Goal: Contribute content

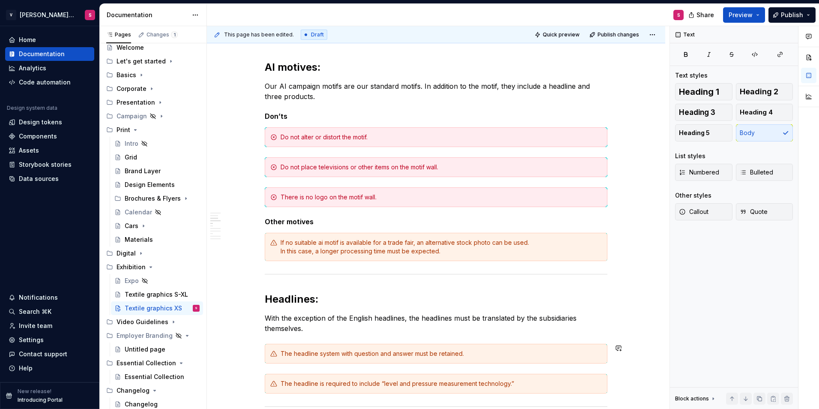
scroll to position [398, 0]
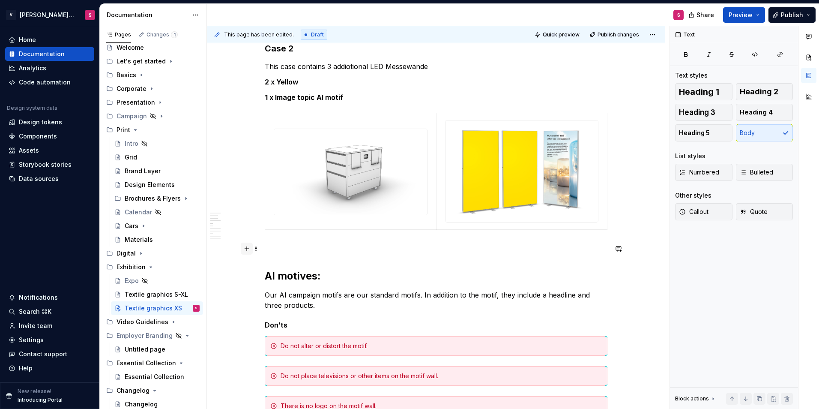
click at [247, 251] on button "button" at bounding box center [247, 248] width 12 height 12
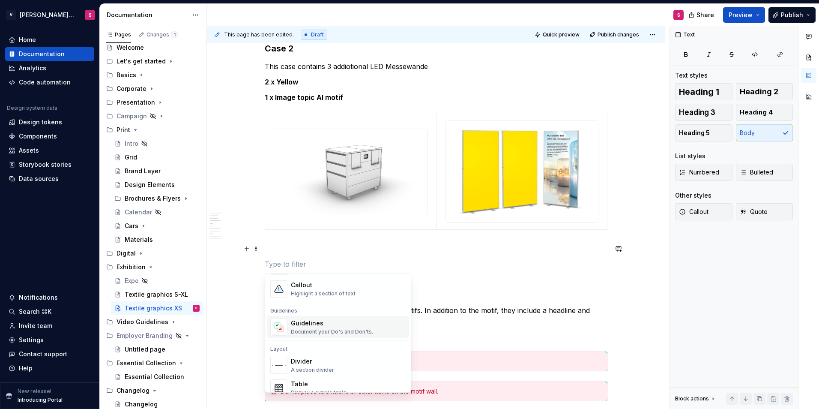
scroll to position [257, 0]
click at [311, 326] on div "A section divider" at bounding box center [312, 326] width 43 height 7
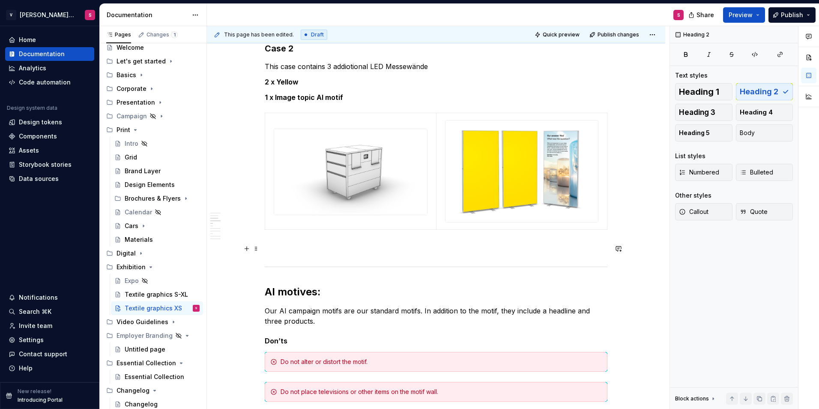
click at [290, 249] on p at bounding box center [436, 248] width 343 height 10
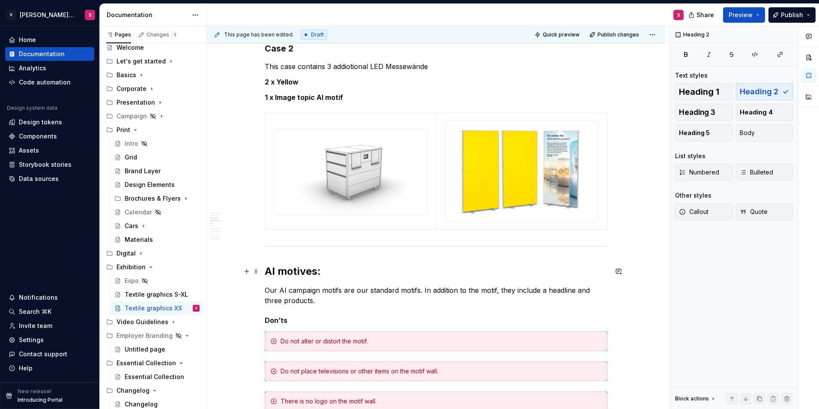
click at [320, 266] on h2 "AI motives:" at bounding box center [436, 271] width 343 height 14
click at [780, 15] on button "Publish" at bounding box center [791, 14] width 47 height 15
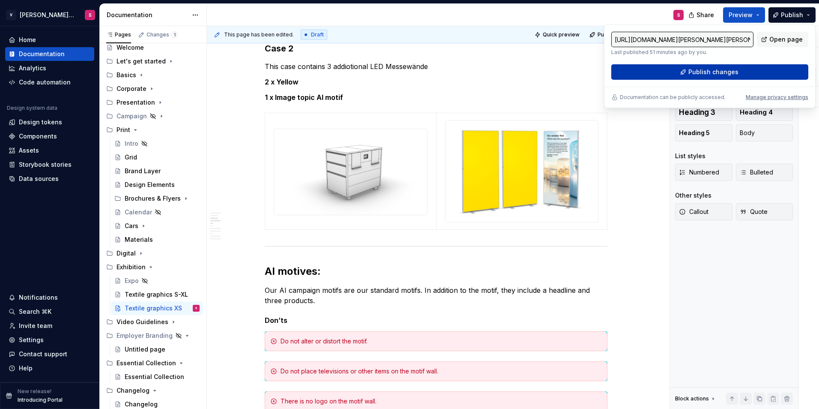
click at [672, 72] on button "Publish changes" at bounding box center [709, 71] width 197 height 15
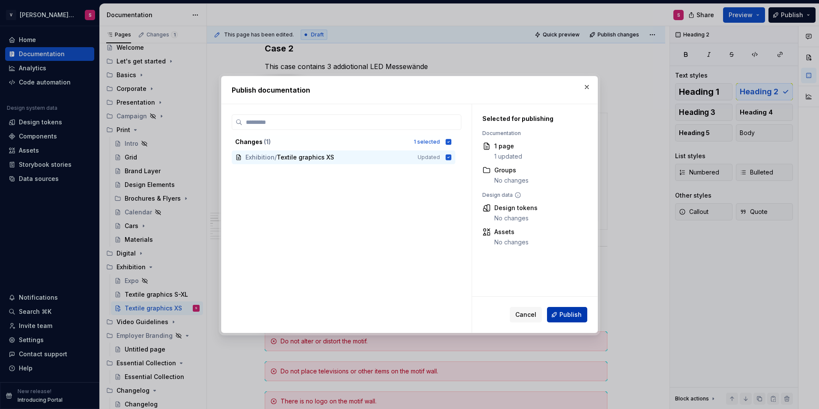
click at [573, 319] on button "Publish" at bounding box center [567, 314] width 40 height 15
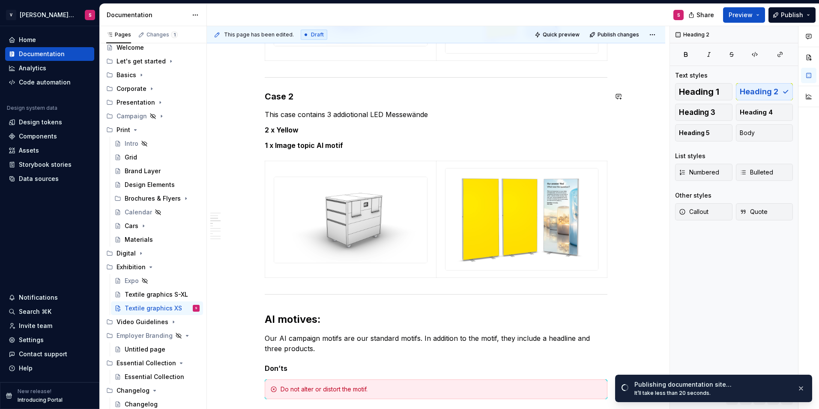
scroll to position [428, 0]
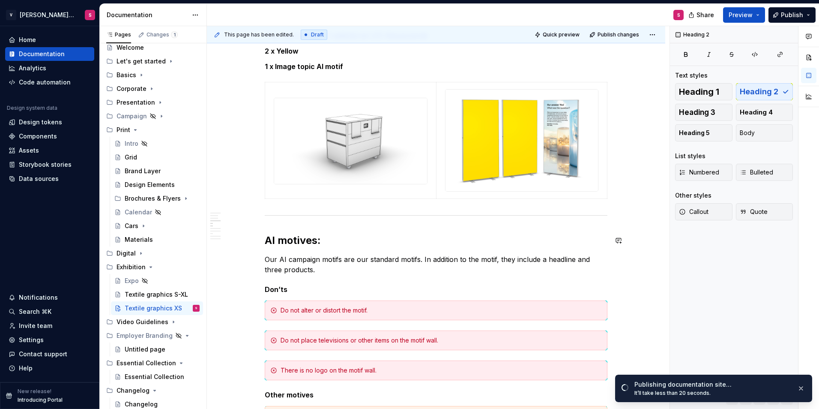
click at [267, 237] on h2 "AI motives:" at bounding box center [436, 240] width 343 height 14
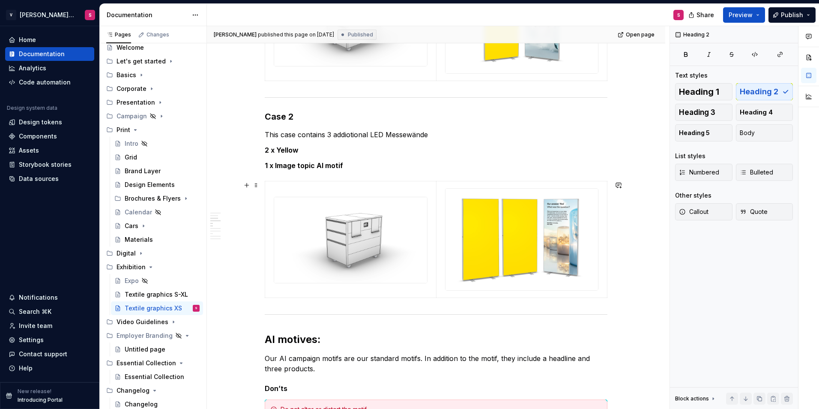
scroll to position [471, 0]
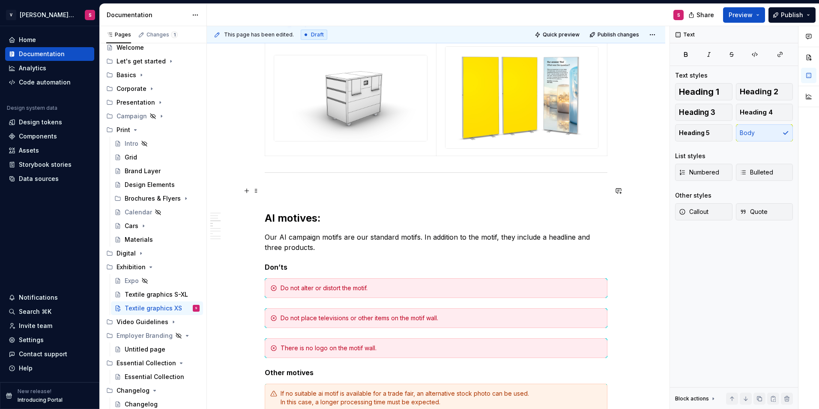
click at [329, 189] on p at bounding box center [436, 190] width 343 height 10
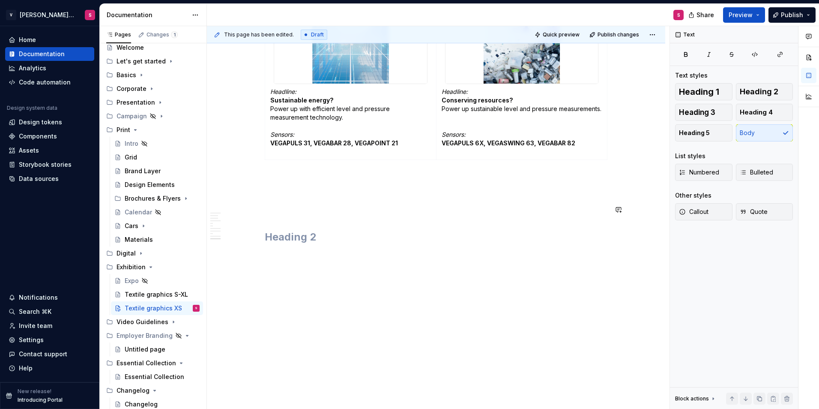
scroll to position [2763, 0]
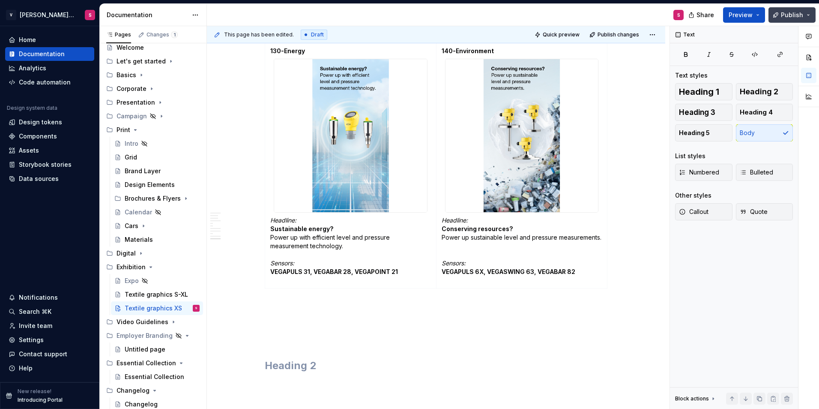
click at [800, 16] on span "Publish" at bounding box center [792, 15] width 22 height 9
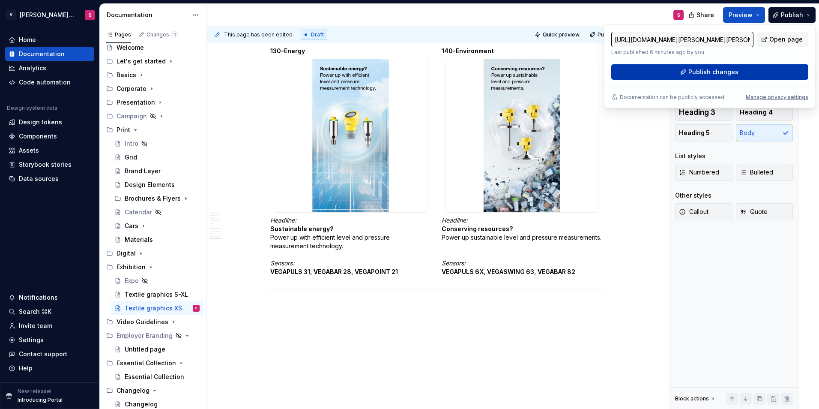
click at [698, 74] on span "Publish changes" at bounding box center [713, 72] width 50 height 9
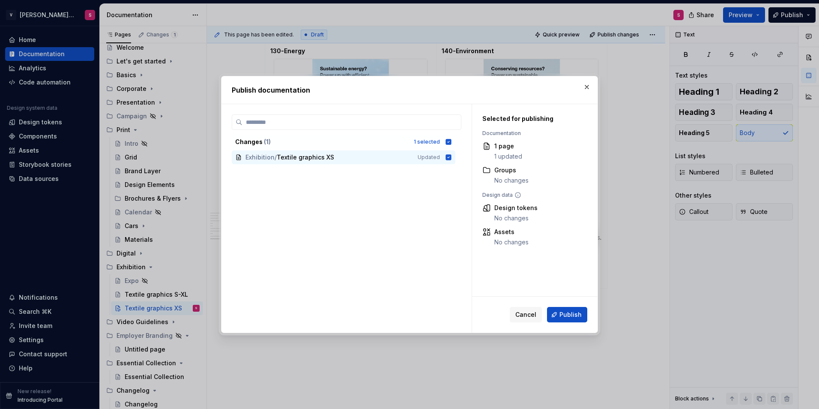
click at [572, 311] on span "Publish" at bounding box center [570, 314] width 22 height 9
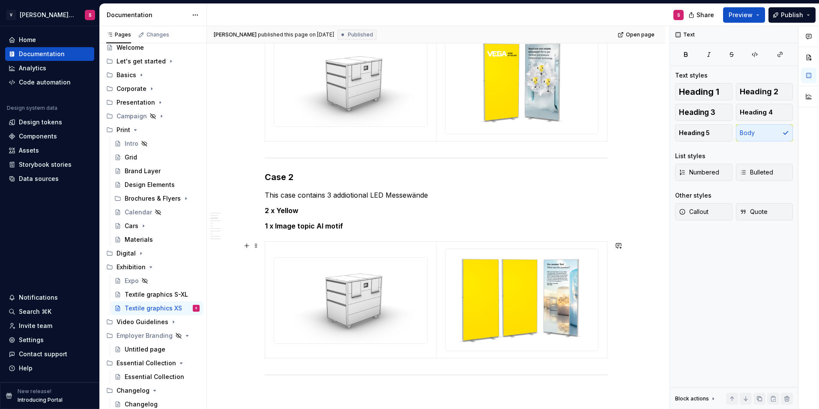
scroll to position [279, 0]
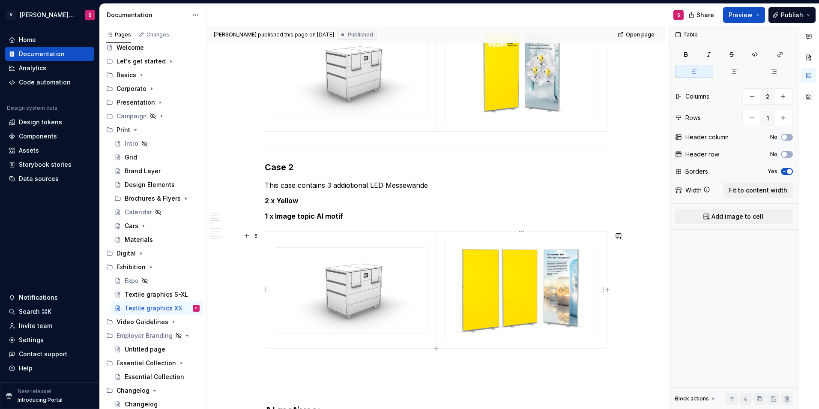
click at [602, 278] on td at bounding box center [521, 289] width 171 height 117
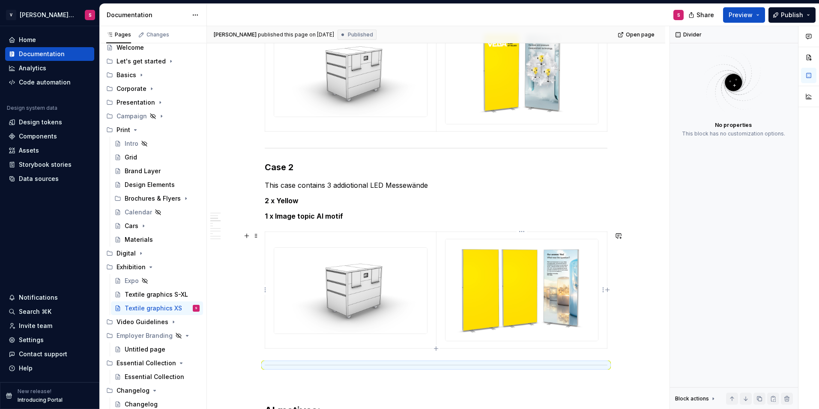
click at [568, 292] on img at bounding box center [521, 290] width 152 height 102
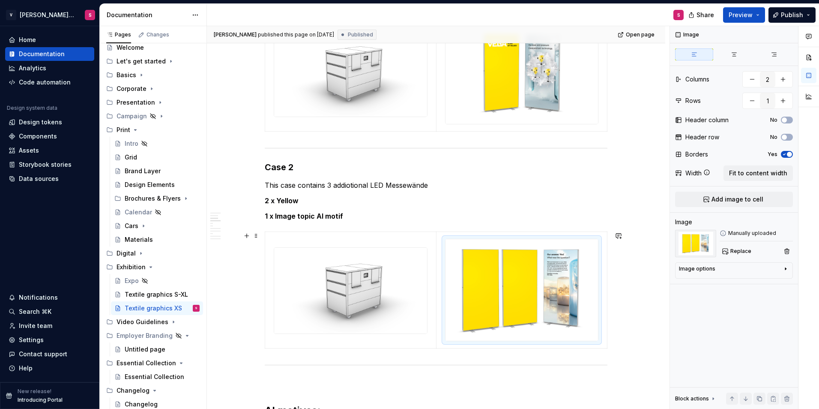
click at [583, 285] on img at bounding box center [521, 290] width 152 height 102
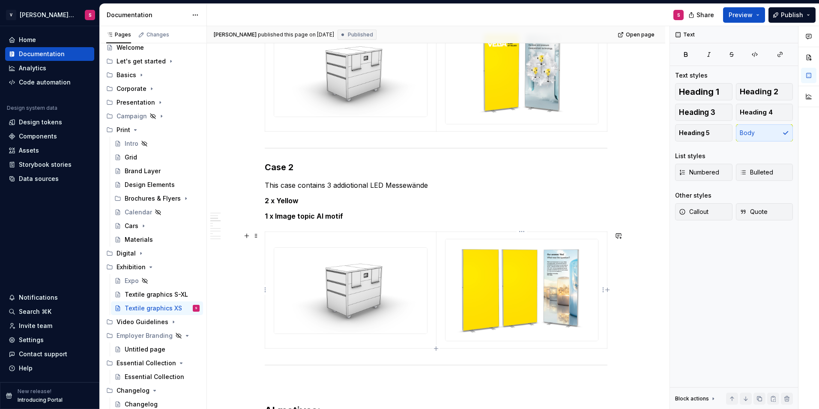
click at [559, 259] on img at bounding box center [521, 290] width 152 height 102
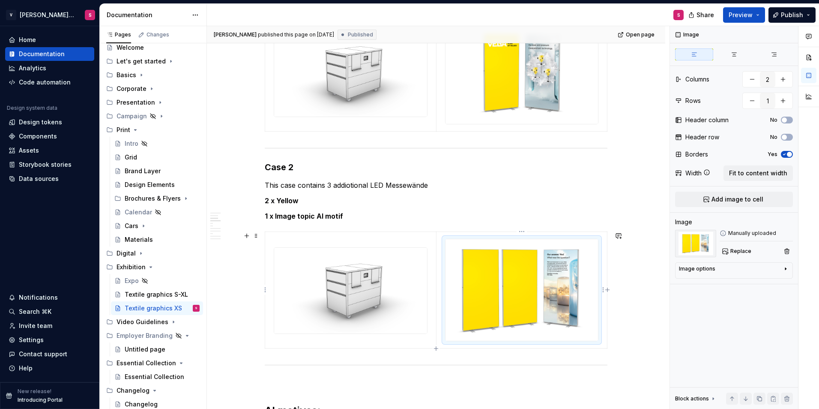
click at [556, 261] on img at bounding box center [521, 290] width 152 height 102
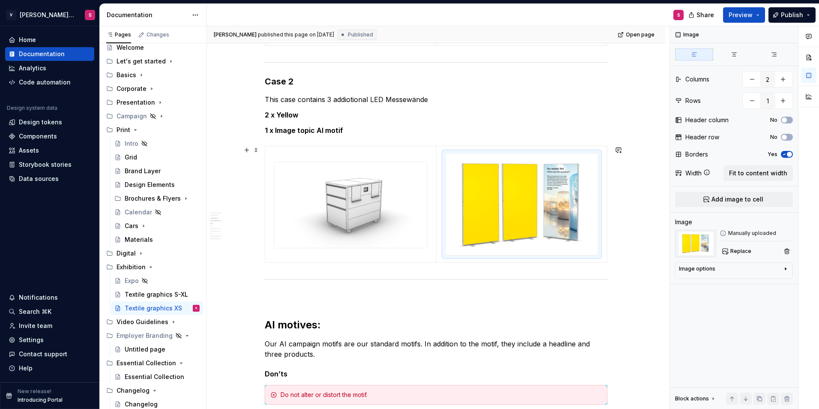
scroll to position [407, 0]
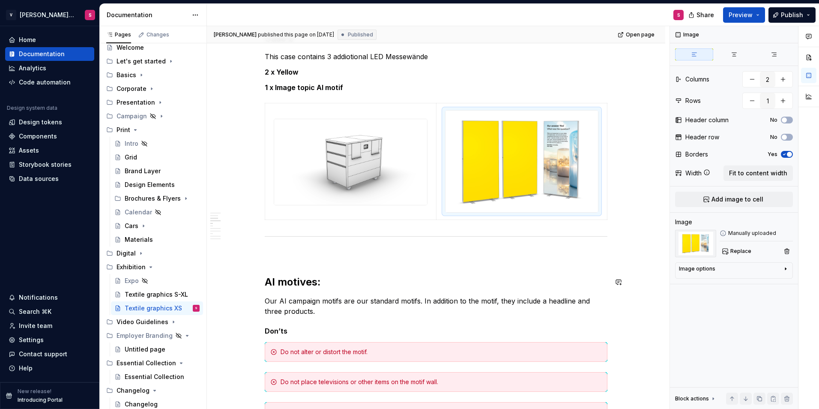
click at [275, 257] on p at bounding box center [436, 254] width 343 height 10
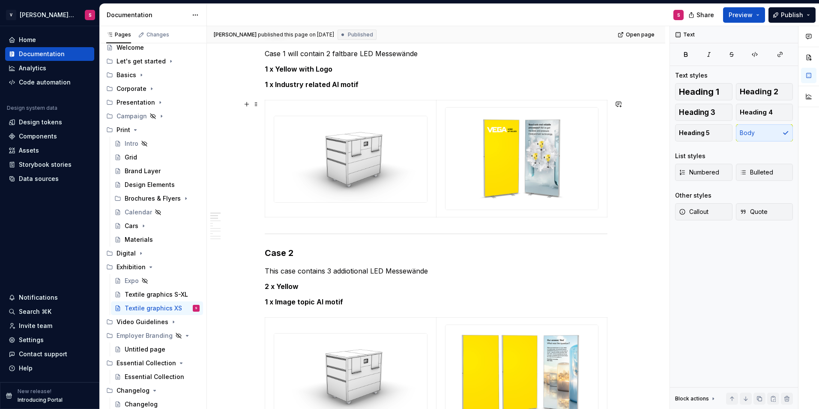
scroll to position [65, 0]
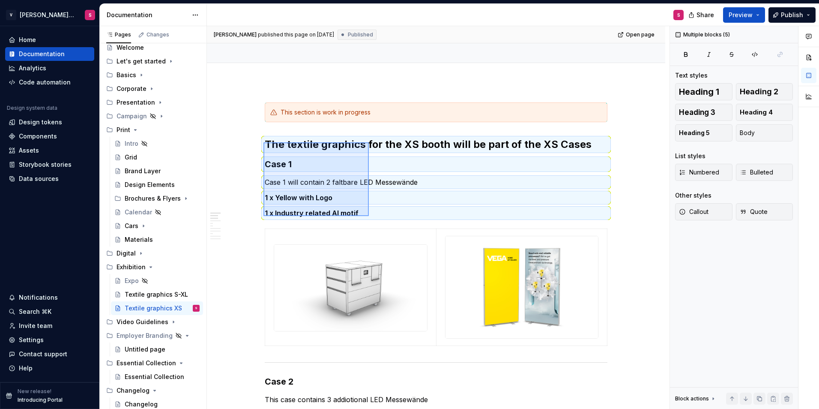
drag, startPoint x: 263, startPoint y: 142, endPoint x: 369, endPoint y: 217, distance: 129.4
click at [369, 217] on div "[PERSON_NAME] published this page on [DATE] Published Open page Textile graphic…" at bounding box center [438, 217] width 463 height 383
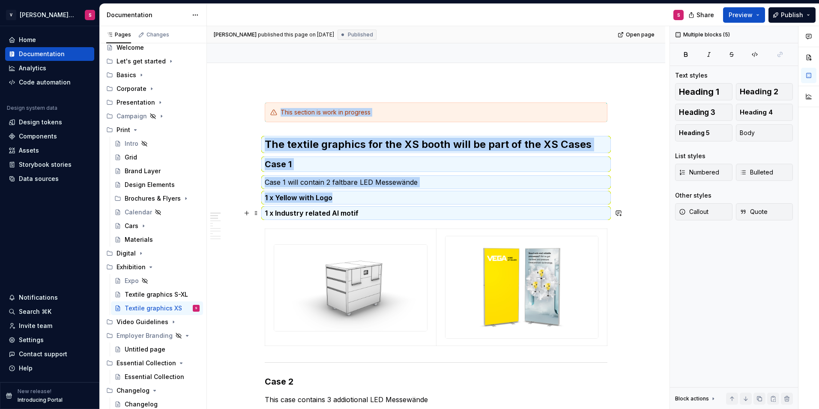
click at [372, 212] on p "1 x Industry related AI motif" at bounding box center [436, 213] width 343 height 10
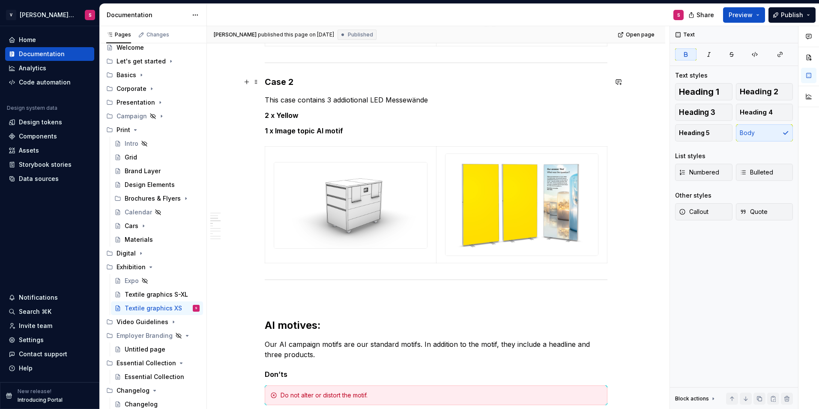
scroll to position [365, 0]
click at [278, 300] on p at bounding box center [436, 297] width 343 height 10
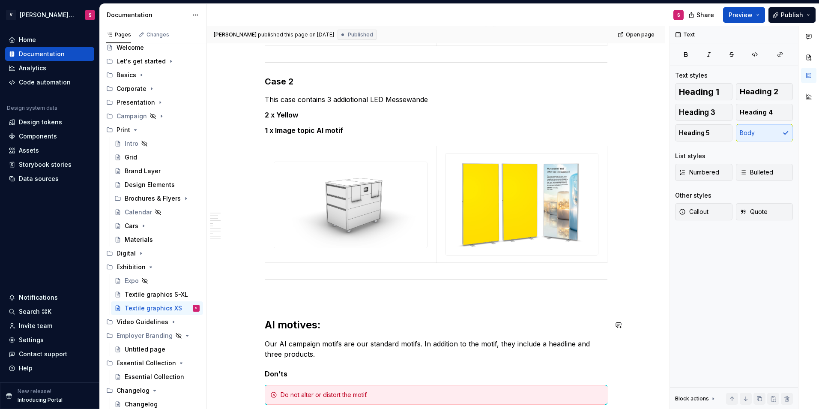
click at [282, 297] on p at bounding box center [436, 297] width 343 height 10
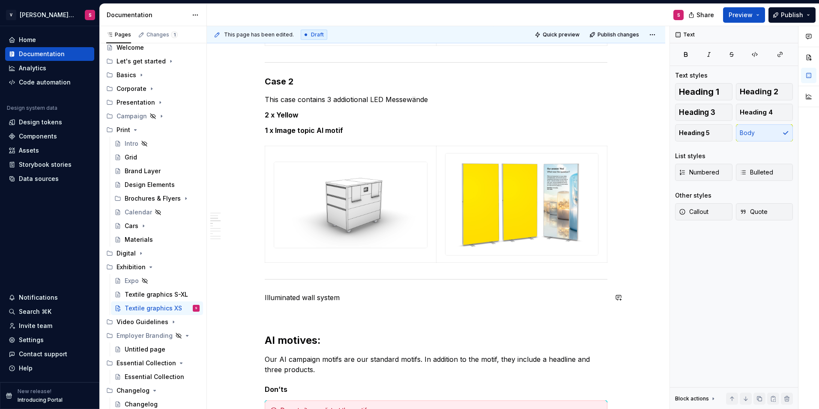
drag, startPoint x: 319, startPoint y: 305, endPoint x: 312, endPoint y: 309, distance: 8.7
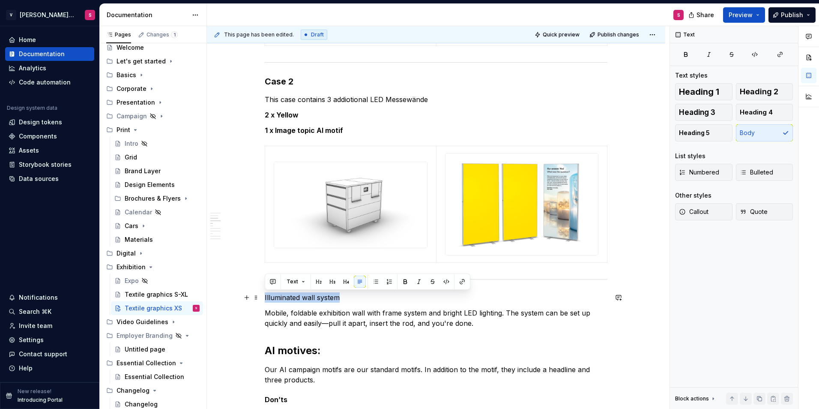
drag, startPoint x: 359, startPoint y: 297, endPoint x: 260, endPoint y: 299, distance: 98.5
click at [333, 282] on button "button" at bounding box center [332, 281] width 12 height 12
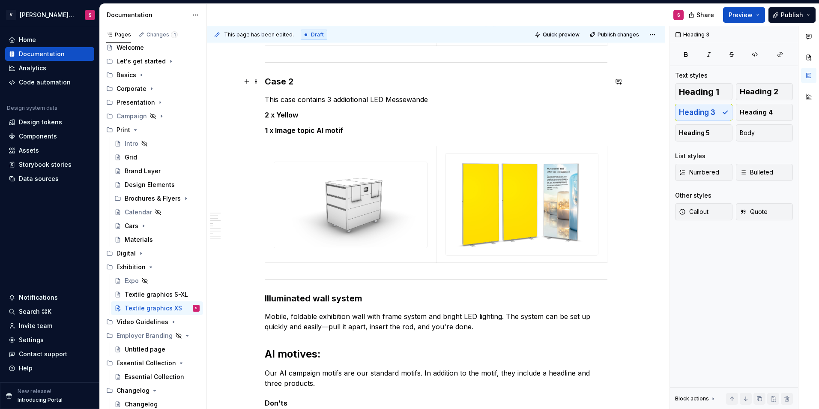
click at [272, 78] on h3 "Case 2" at bounding box center [436, 81] width 343 height 12
click at [296, 80] on h3 "Case 2" at bounding box center [436, 81] width 343 height 12
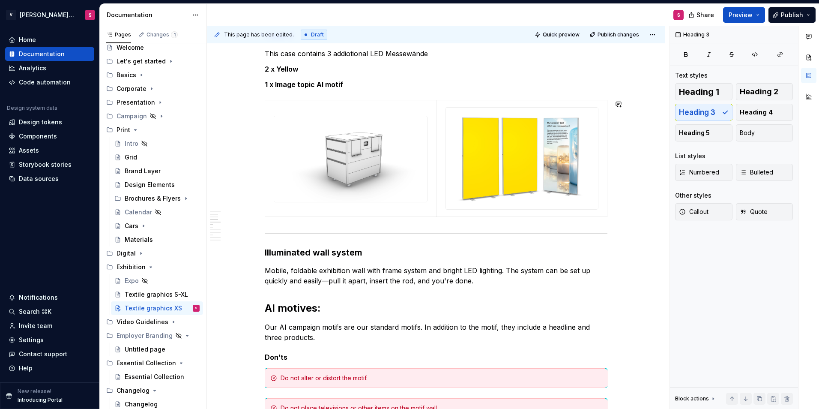
scroll to position [450, 0]
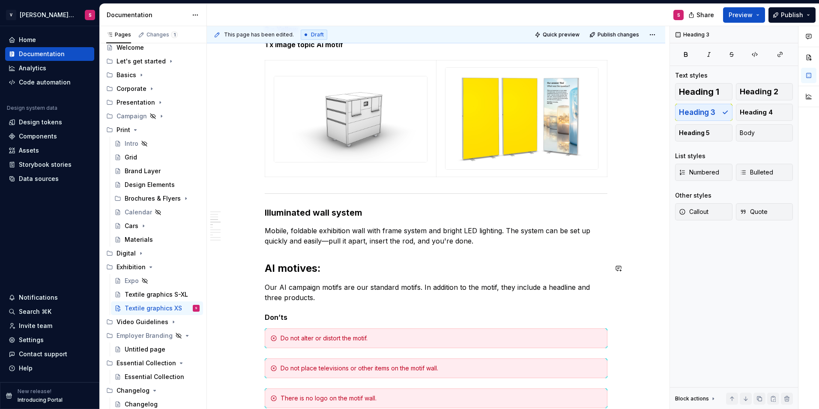
drag, startPoint x: 257, startPoint y: 195, endPoint x: 272, endPoint y: 246, distance: 53.4
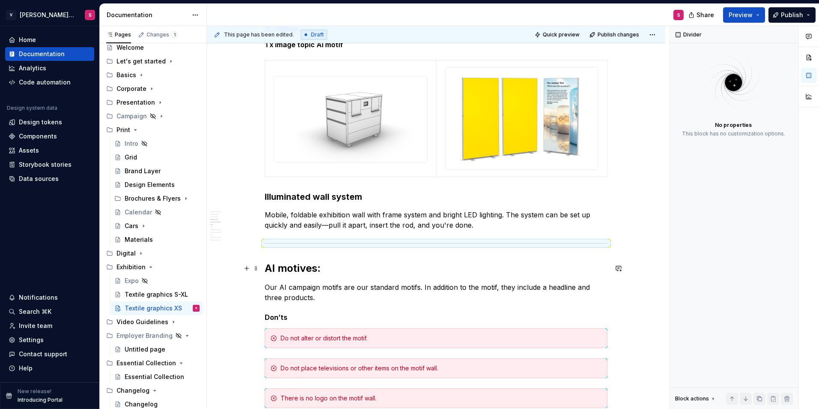
click at [281, 269] on h2 "AI motives:" at bounding box center [436, 268] width 343 height 14
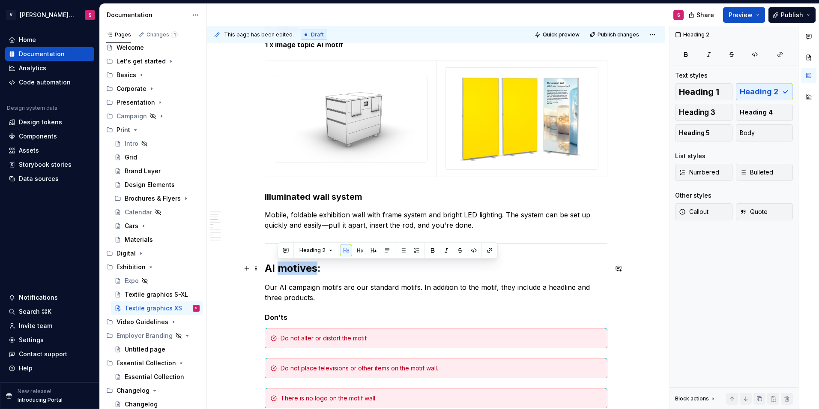
click at [281, 269] on h2 "AI motives:" at bounding box center [436, 268] width 343 height 14
click at [330, 267] on h2 "AI motives:" at bounding box center [436, 268] width 343 height 14
click at [347, 194] on h3 "Illuminated wall system" at bounding box center [436, 197] width 343 height 12
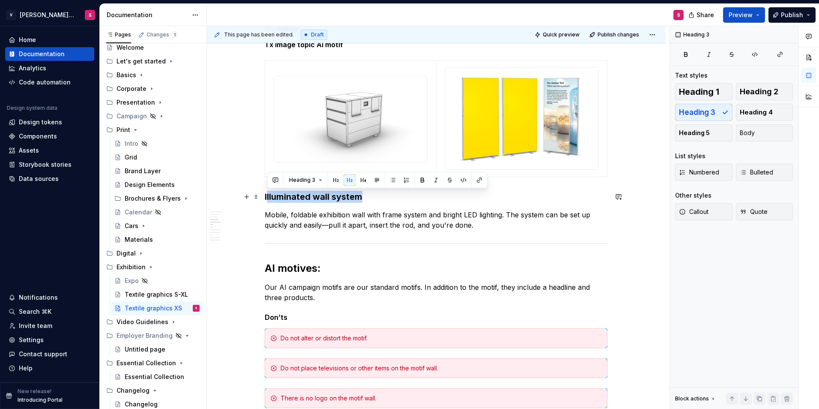
drag, startPoint x: 365, startPoint y: 196, endPoint x: 267, endPoint y: 197, distance: 97.2
click at [267, 197] on h3 "Illuminated wall system" at bounding box center [436, 197] width 343 height 12
click at [371, 201] on h3 "Illuminated wall system" at bounding box center [436, 197] width 343 height 12
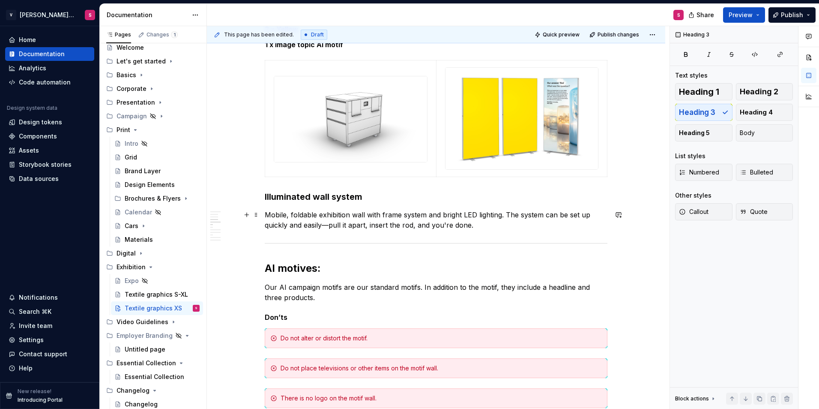
click at [489, 224] on p "Mobile, foldable exhibition wall with frame system and bright LED lighting. The…" at bounding box center [436, 219] width 343 height 21
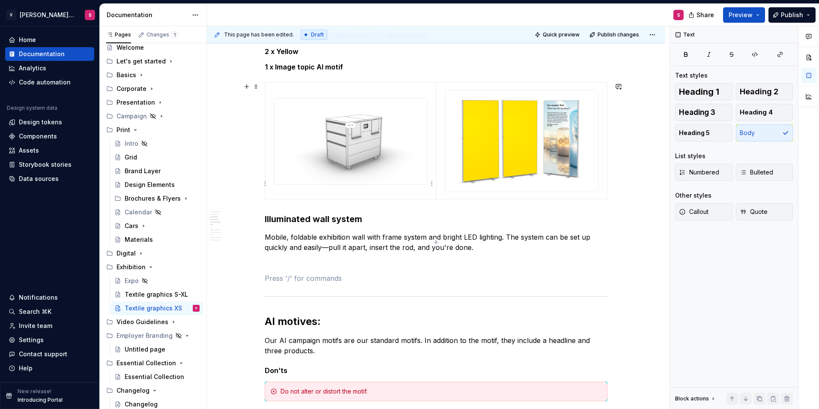
scroll to position [428, 0]
click at [257, 87] on span at bounding box center [256, 86] width 7 height 12
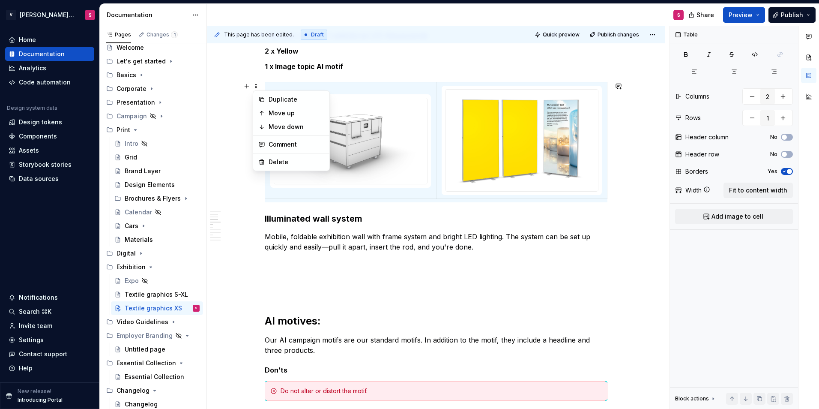
click at [269, 101] on div "Duplicate" at bounding box center [297, 99] width 56 height 9
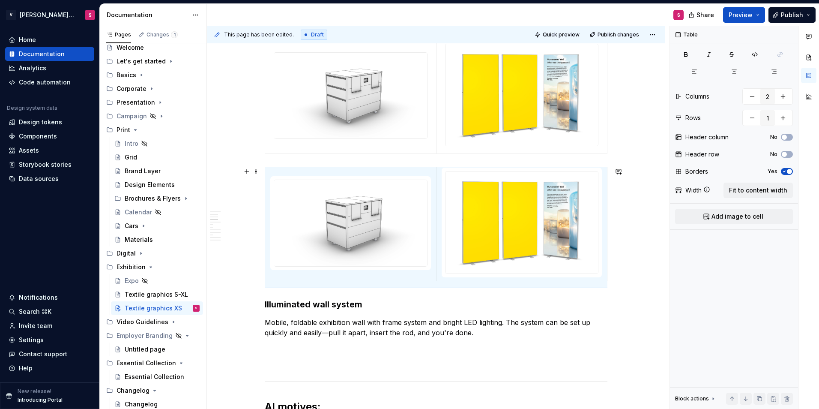
scroll to position [514, 0]
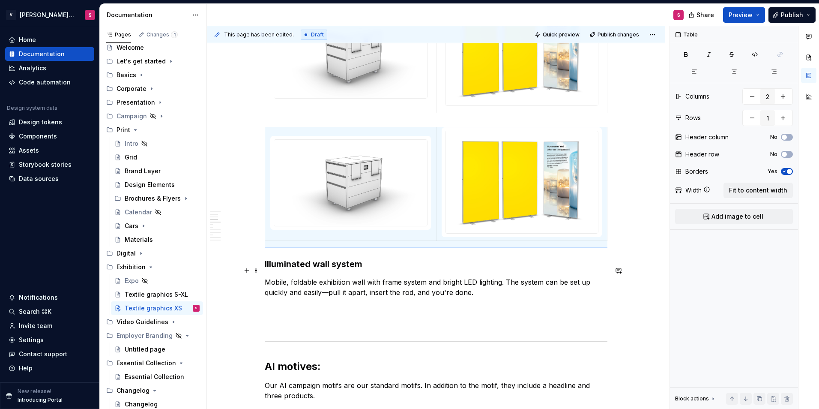
click at [576, 269] on h3 "Illuminated wall system" at bounding box center [436, 264] width 343 height 12
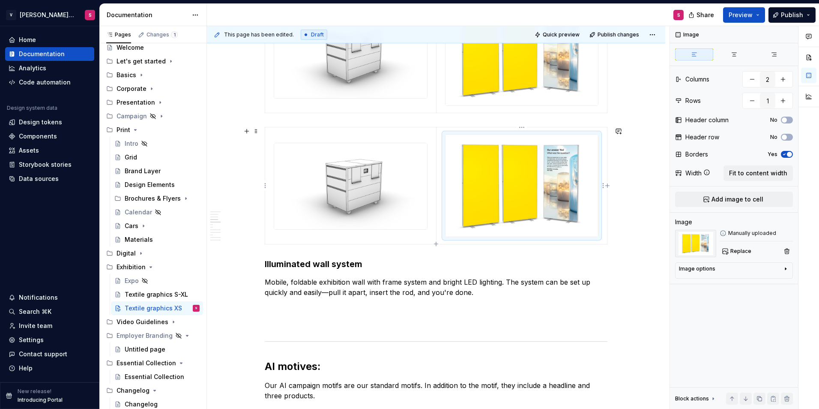
click at [576, 206] on img at bounding box center [521, 186] width 152 height 102
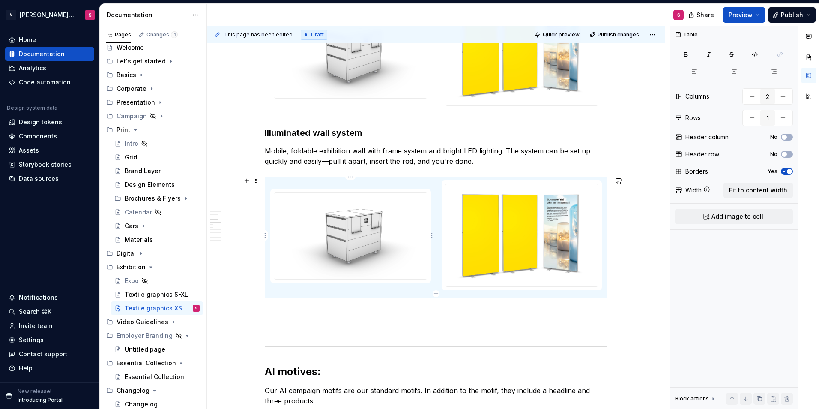
click at [320, 224] on img at bounding box center [350, 236] width 153 height 86
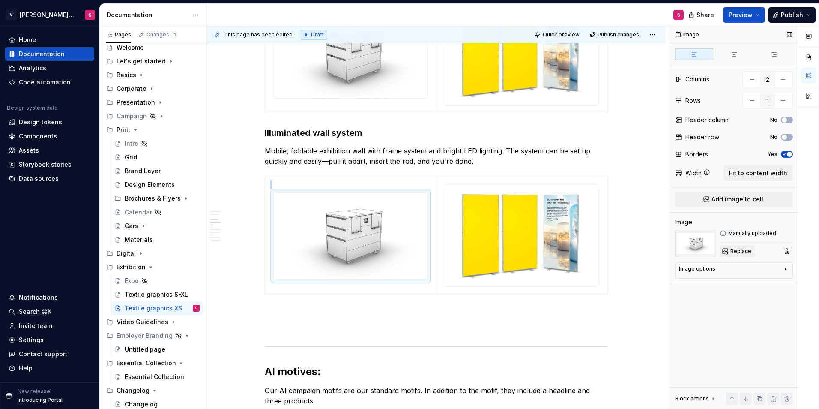
click at [742, 252] on span "Replace" at bounding box center [740, 251] width 21 height 7
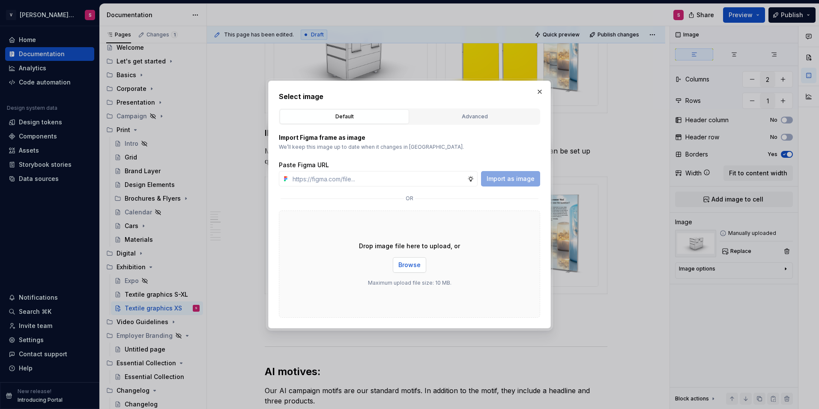
click at [407, 261] on span "Browse" at bounding box center [409, 264] width 22 height 9
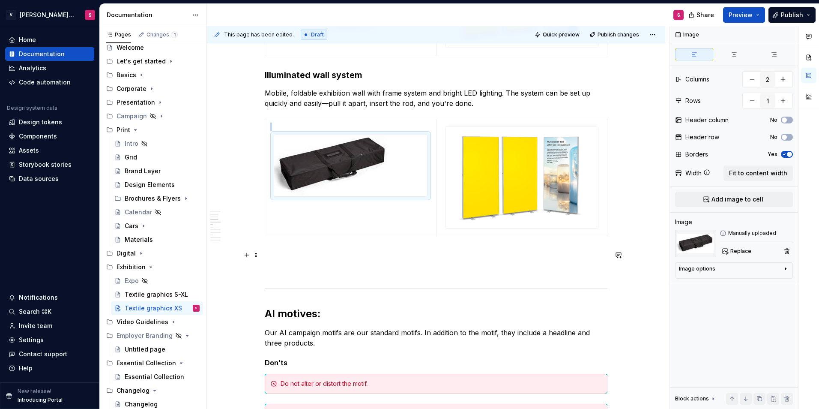
scroll to position [557, 0]
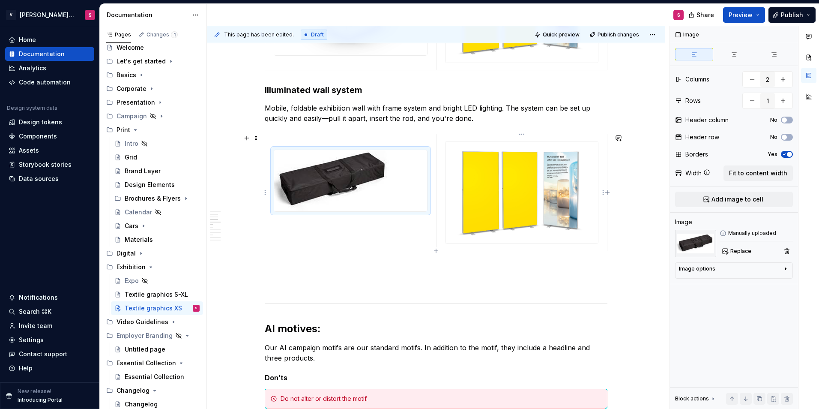
drag, startPoint x: 522, startPoint y: 207, endPoint x: 555, endPoint y: 218, distance: 34.3
click at [522, 207] on img at bounding box center [521, 192] width 152 height 102
click at [738, 253] on span "Replace" at bounding box center [740, 251] width 21 height 7
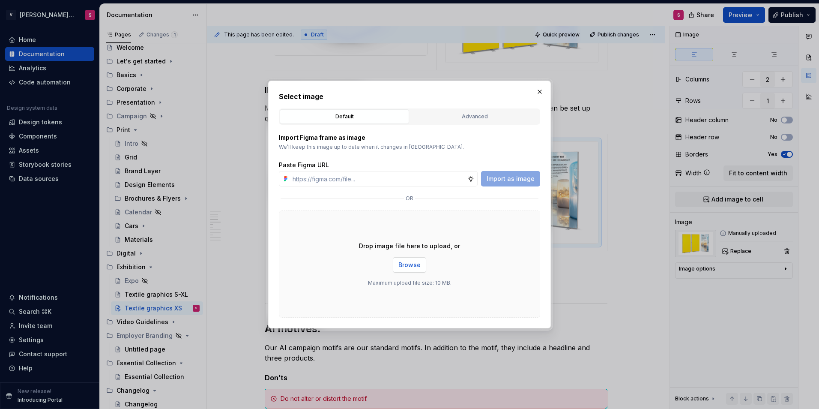
click at [407, 267] on span "Browse" at bounding box center [409, 264] width 22 height 9
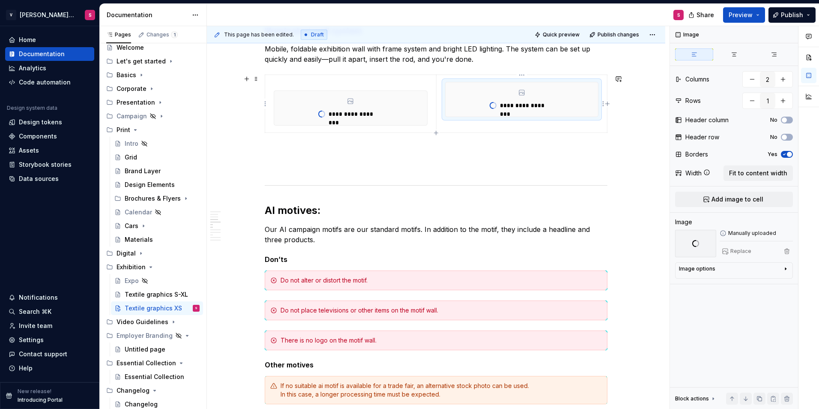
scroll to position [564, 0]
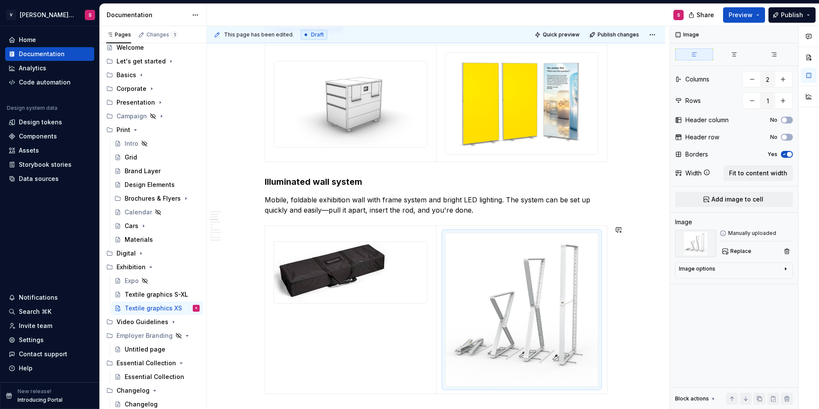
scroll to position [478, 0]
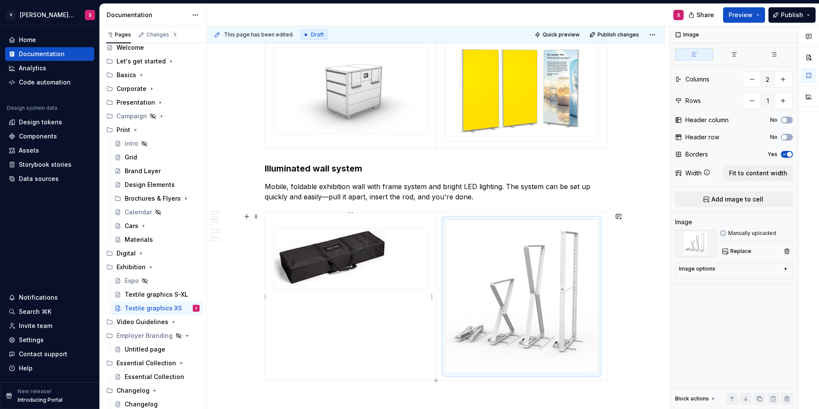
click at [371, 312] on td at bounding box center [350, 296] width 171 height 168
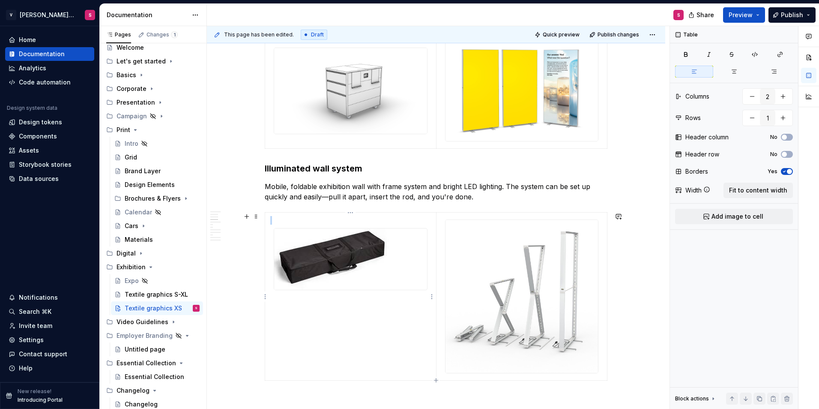
click at [337, 266] on img at bounding box center [332, 258] width 116 height 61
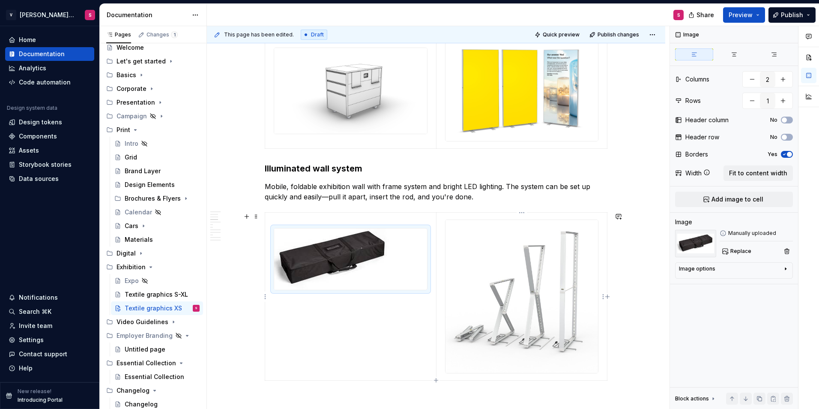
click at [507, 278] on img at bounding box center [521, 296] width 153 height 153
click at [352, 276] on img at bounding box center [332, 258] width 116 height 61
click at [733, 253] on span "Replace" at bounding box center [740, 251] width 21 height 7
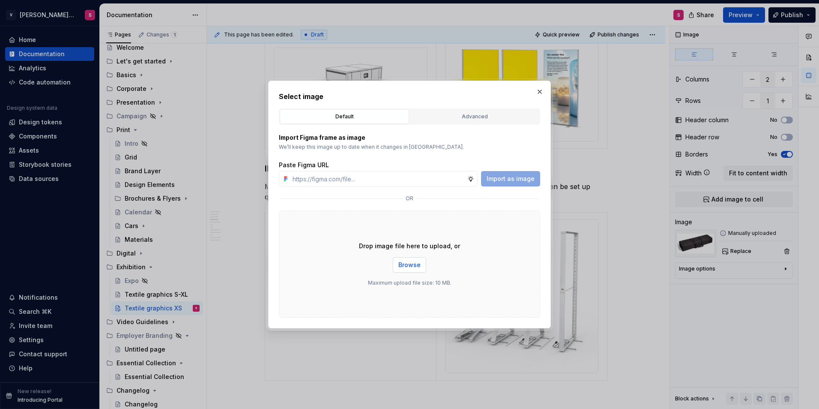
click at [411, 271] on button "Browse" at bounding box center [409, 264] width 33 height 15
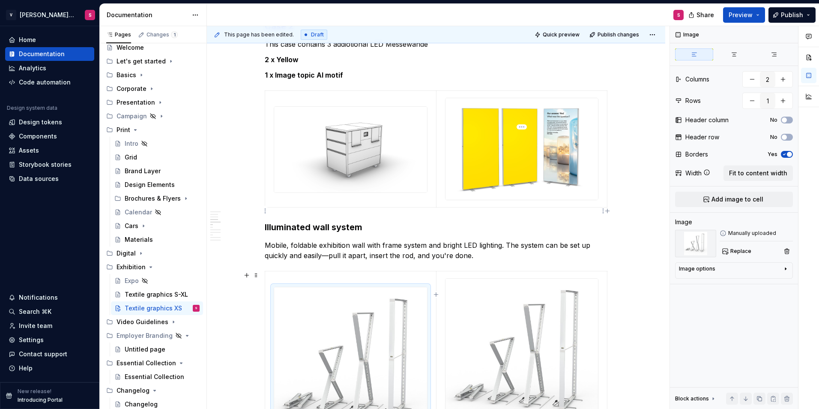
scroll to position [564, 0]
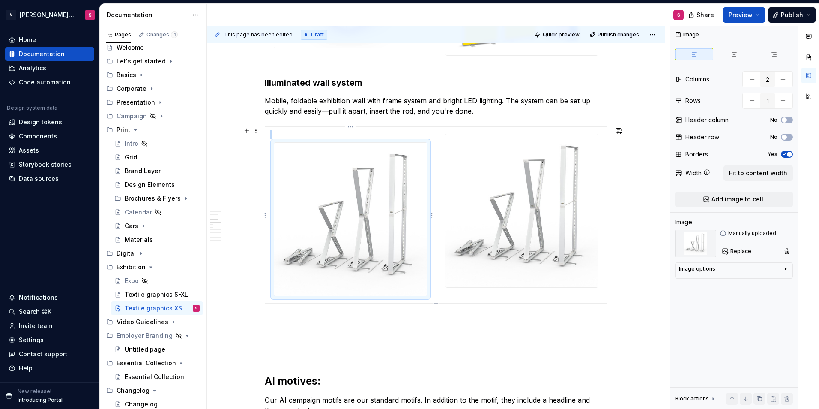
click at [362, 132] on p at bounding box center [350, 134] width 161 height 9
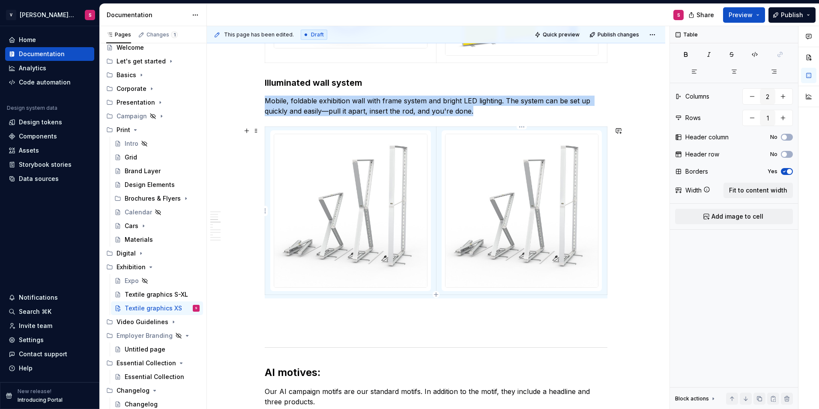
click at [496, 172] on img at bounding box center [521, 210] width 153 height 153
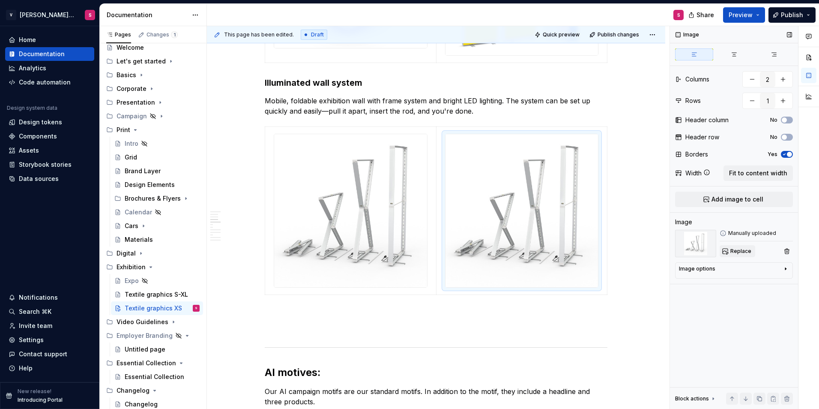
click at [742, 253] on span "Replace" at bounding box center [740, 251] width 21 height 7
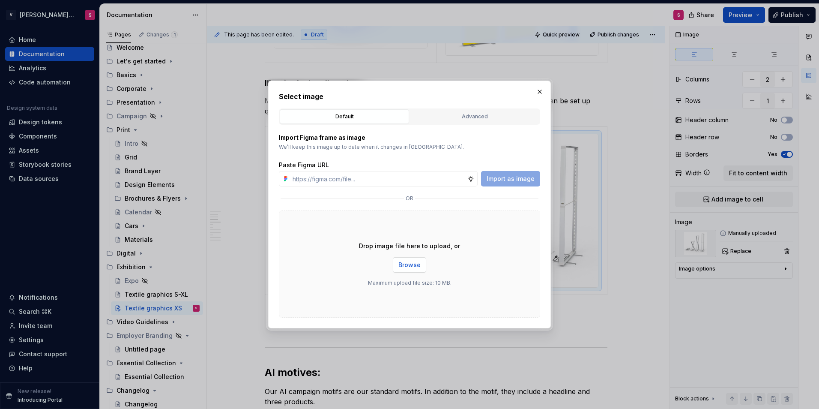
click at [403, 265] on span "Browse" at bounding box center [409, 264] width 22 height 9
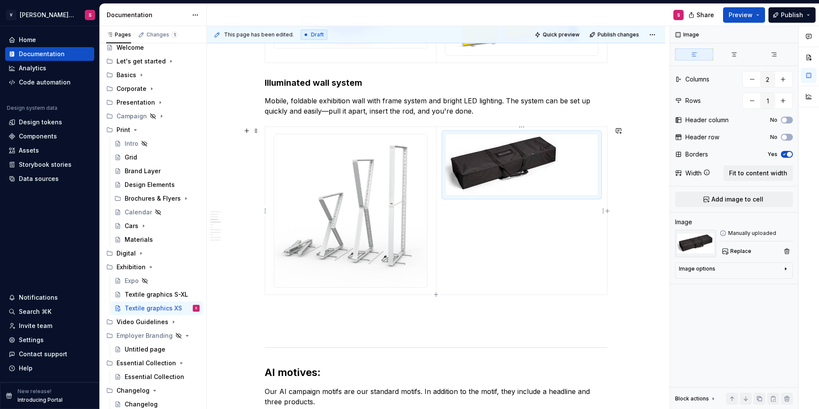
click at [554, 259] on td at bounding box center [521, 211] width 171 height 168
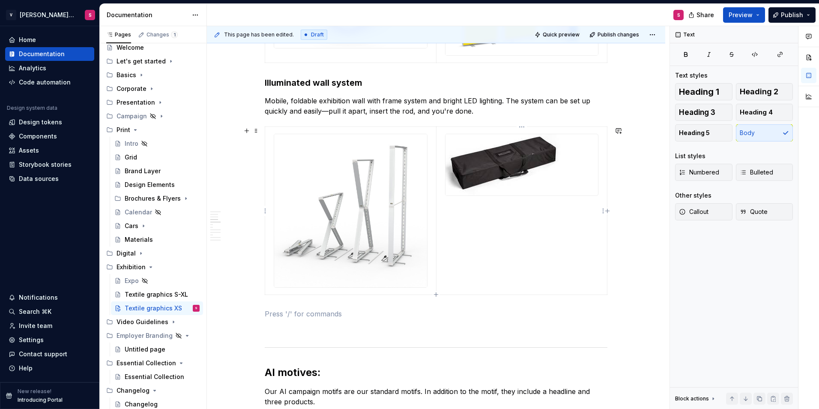
click at [518, 216] on td at bounding box center [521, 211] width 171 height 168
click at [594, 202] on td at bounding box center [521, 211] width 171 height 168
click at [495, 156] on img at bounding box center [503, 164] width 116 height 61
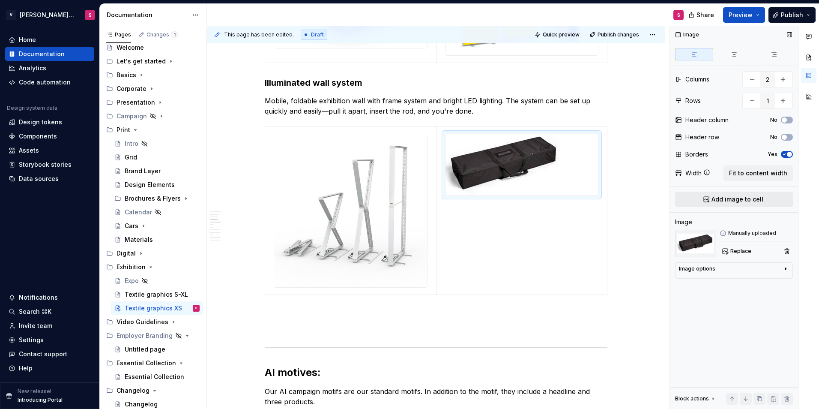
click at [736, 198] on span "Add image to cell" at bounding box center [738, 199] width 52 height 9
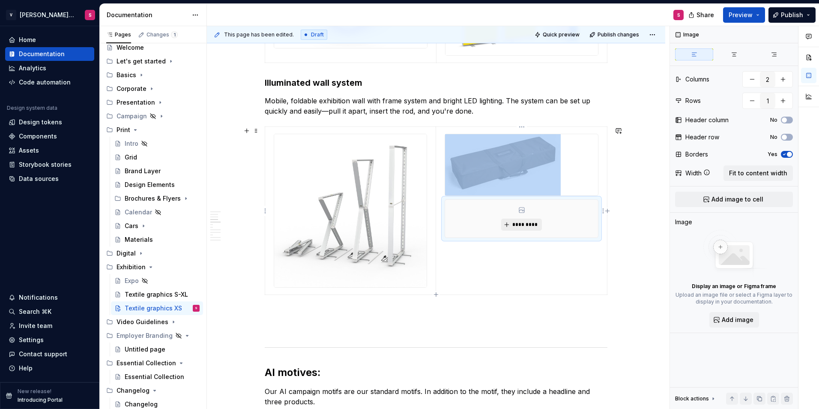
click at [538, 223] on span "*********" at bounding box center [525, 224] width 26 height 7
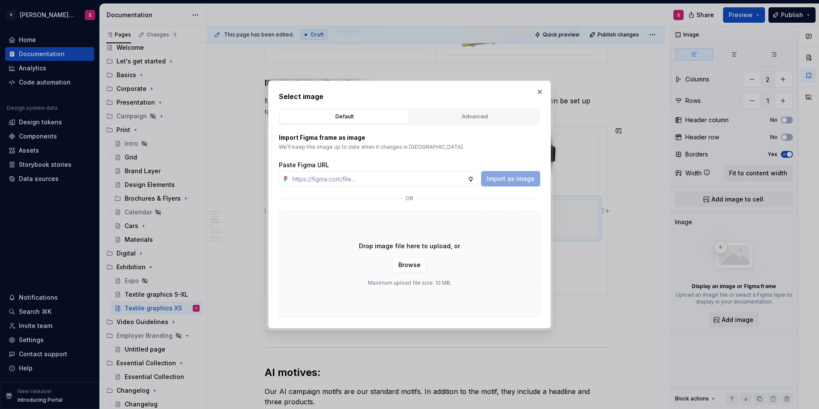
click at [416, 272] on div "Drop image file here to upload, or Browse Maximum upload file size: 10 MB." at bounding box center [409, 263] width 261 height 107
click at [414, 270] on button "Browse" at bounding box center [409, 264] width 33 height 15
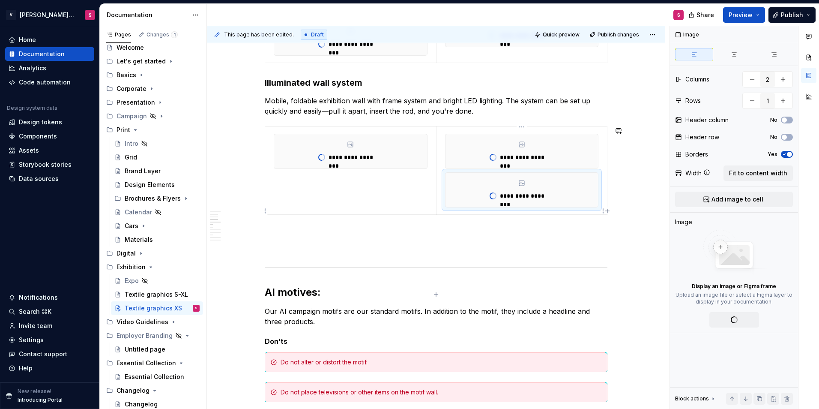
type textarea "*"
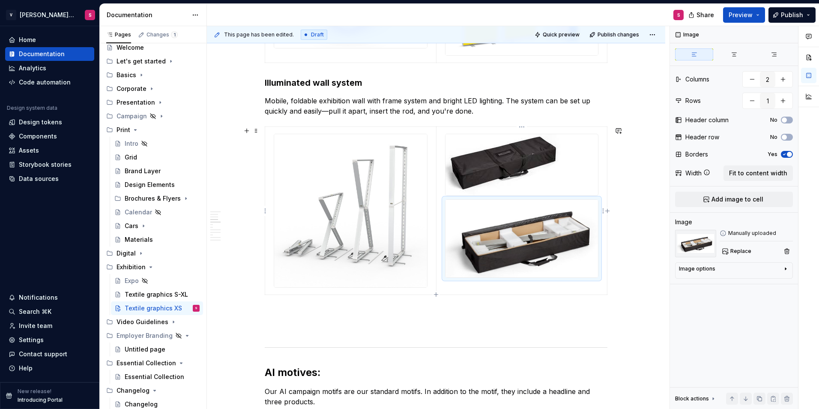
click at [599, 227] on div at bounding box center [522, 238] width 154 height 78
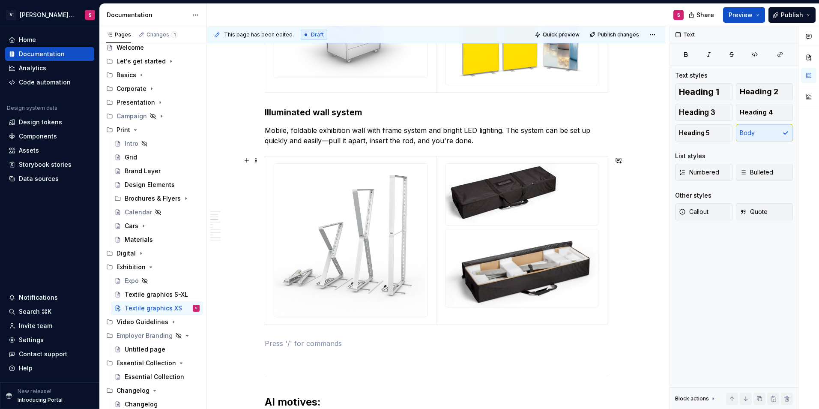
scroll to position [521, 0]
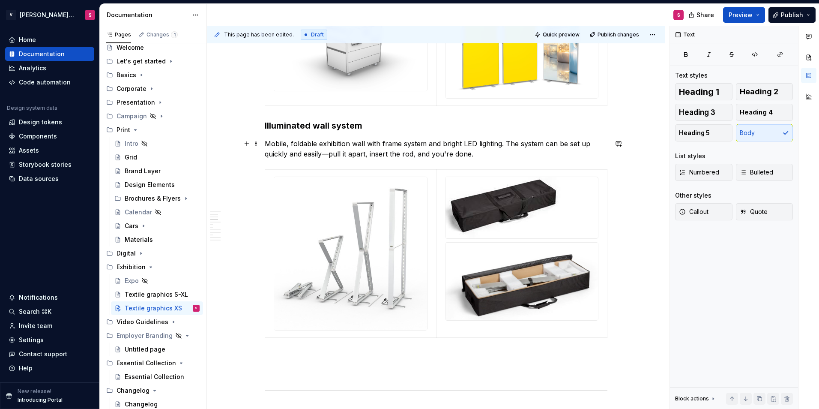
click at [326, 153] on p "Mobile, foldable exhibition wall with frame system and bright LED lighting. The…" at bounding box center [436, 148] width 343 height 21
click at [322, 152] on p "Mobile, foldable exhibition wall with frame system and bright LED lighting. The…" at bounding box center [436, 148] width 343 height 21
click at [333, 152] on p "Mobile, foldable exhibition wall with frame system and bright LED lighting. The…" at bounding box center [436, 148] width 343 height 21
click at [485, 155] on p "Mobile, foldable exhibition wall with frame system and bright LED lighting. The…" at bounding box center [436, 148] width 343 height 21
click at [492, 157] on p "Mobile, foldable exhibition wall with frame system and bright LED lighting. The…" at bounding box center [436, 148] width 343 height 21
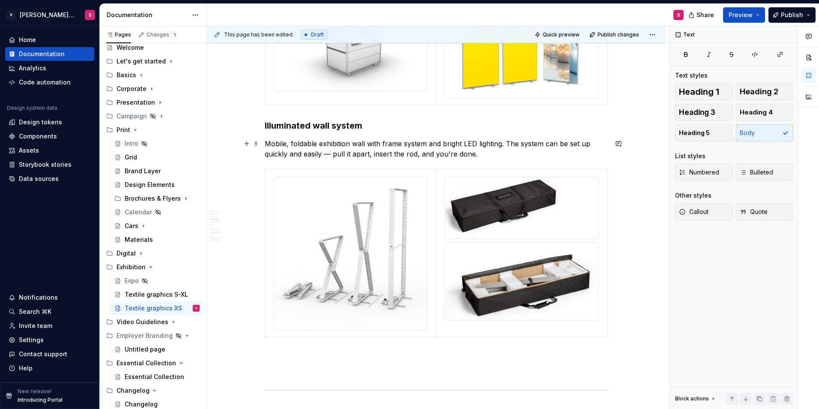
click at [442, 148] on p "Mobile, foldable exhibition wall with frame system and bright LED lighting. The…" at bounding box center [436, 148] width 343 height 21
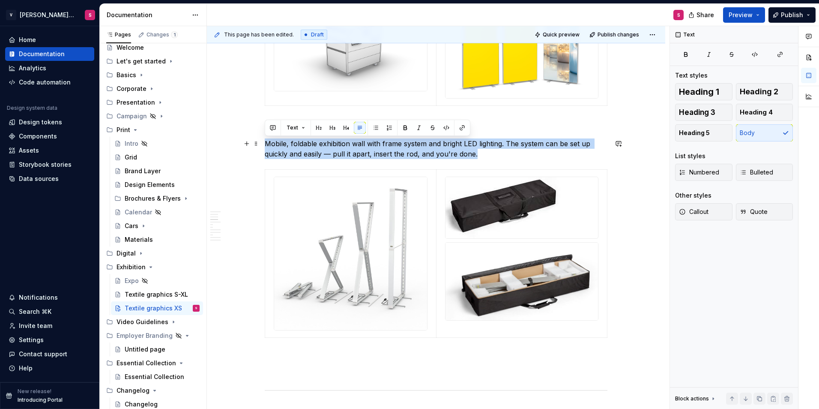
drag, startPoint x: 484, startPoint y: 153, endPoint x: 263, endPoint y: 140, distance: 221.5
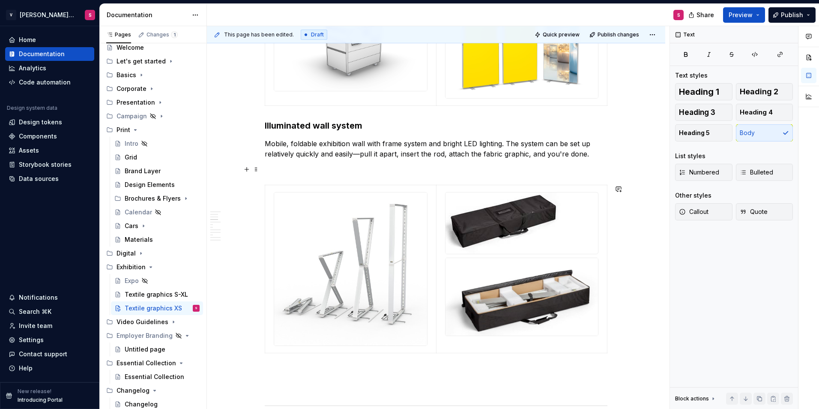
click at [407, 171] on p at bounding box center [436, 169] width 343 height 10
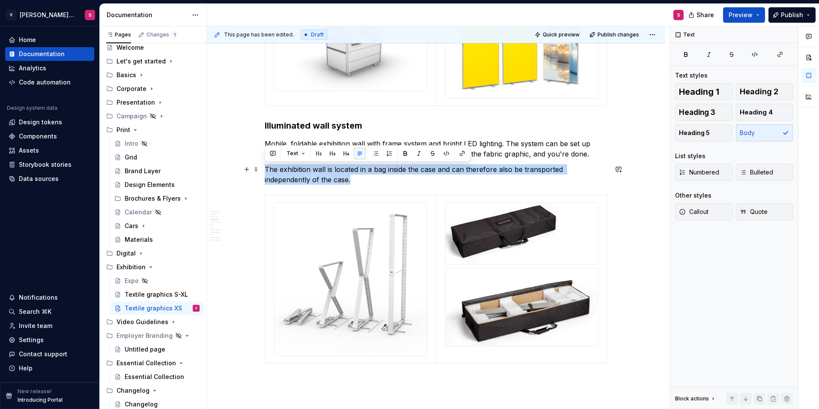
drag, startPoint x: 376, startPoint y: 179, endPoint x: 260, endPoint y: 172, distance: 116.3
click at [703, 213] on span "Callout" at bounding box center [694, 211] width 30 height 9
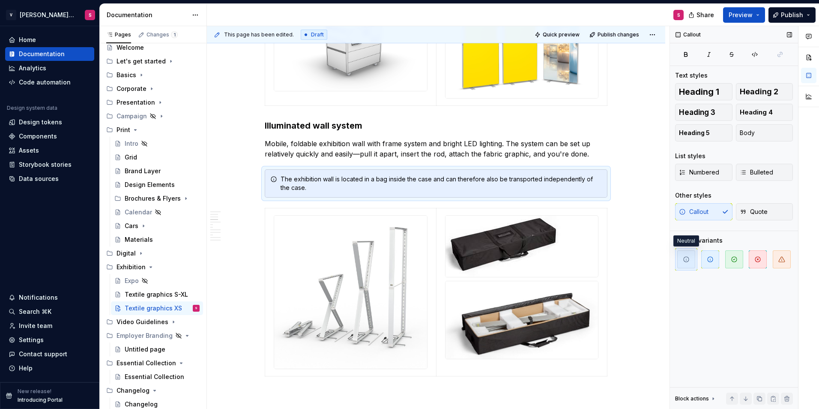
click at [686, 262] on icon "button" at bounding box center [686, 259] width 7 height 7
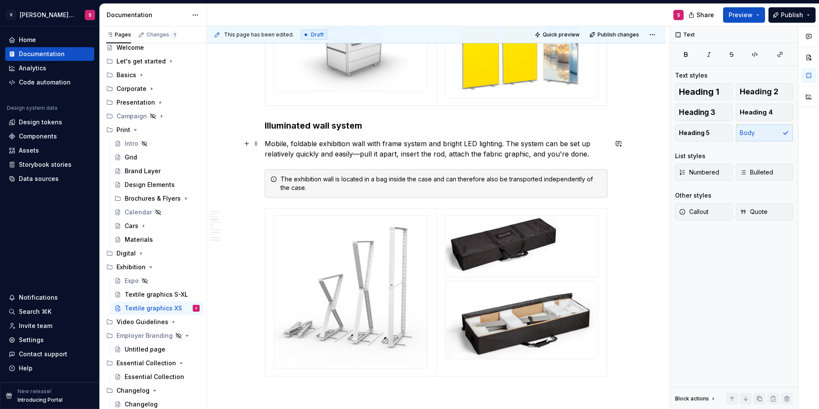
click at [495, 149] on p "Mobile, foldable exhibition wall with frame system and bright LED lighting. The…" at bounding box center [436, 148] width 343 height 21
click at [508, 179] on div "The exhibition wall is located in a bag inside the case and can therefore also …" at bounding box center [441, 183] width 321 height 17
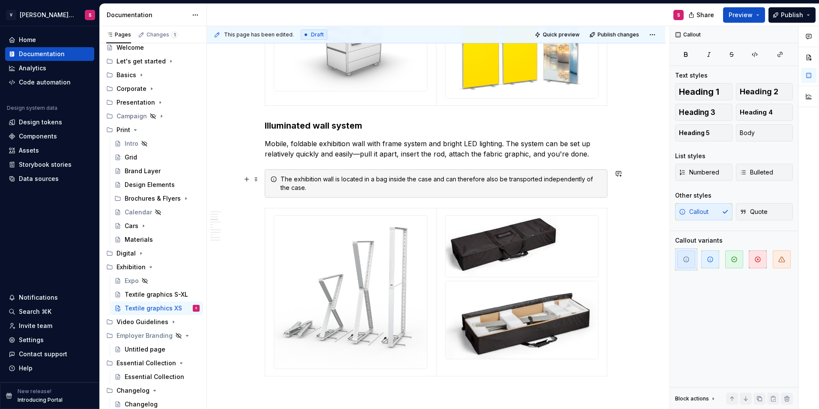
click at [542, 178] on div "The exhibition wall is located in a bag inside the case and can therefore also …" at bounding box center [441, 183] width 321 height 17
click at [600, 158] on p "Mobile, foldable exhibition wall with frame system and bright LED lighting. The…" at bounding box center [436, 148] width 343 height 21
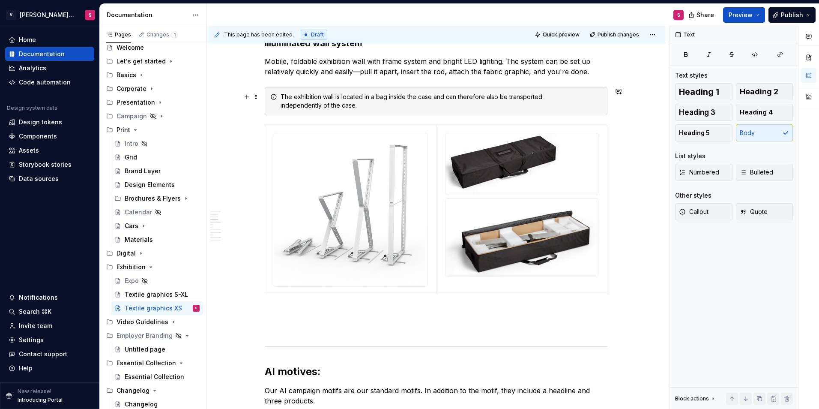
scroll to position [607, 0]
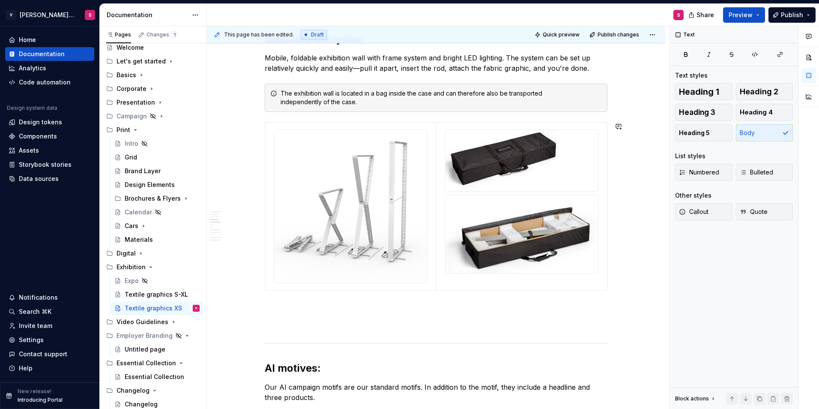
click at [321, 310] on p at bounding box center [436, 309] width 343 height 10
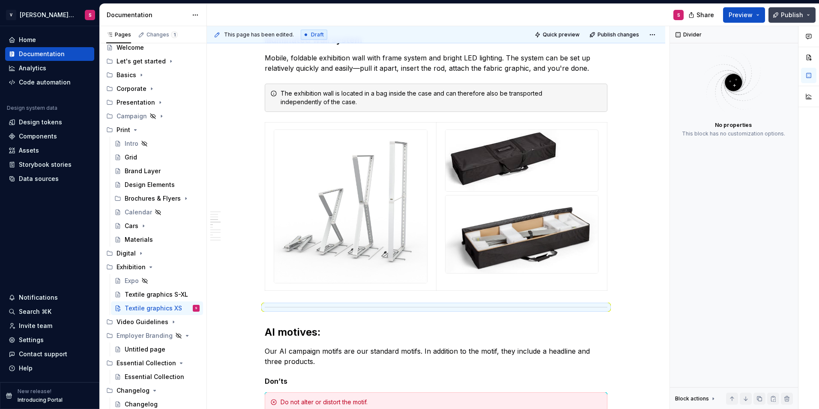
click at [792, 16] on span "Publish" at bounding box center [792, 15] width 22 height 9
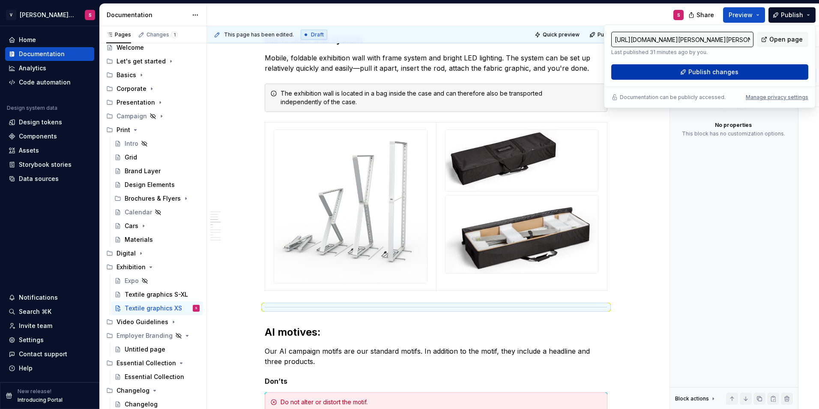
drag, startPoint x: 792, startPoint y: 16, endPoint x: 727, endPoint y: 72, distance: 85.9
click at [727, 72] on span "Publish changes" at bounding box center [713, 72] width 50 height 9
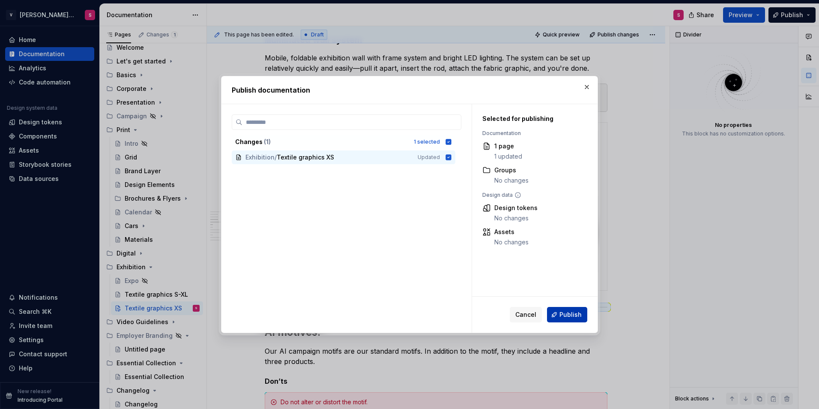
click at [558, 314] on button "Publish" at bounding box center [567, 314] width 40 height 15
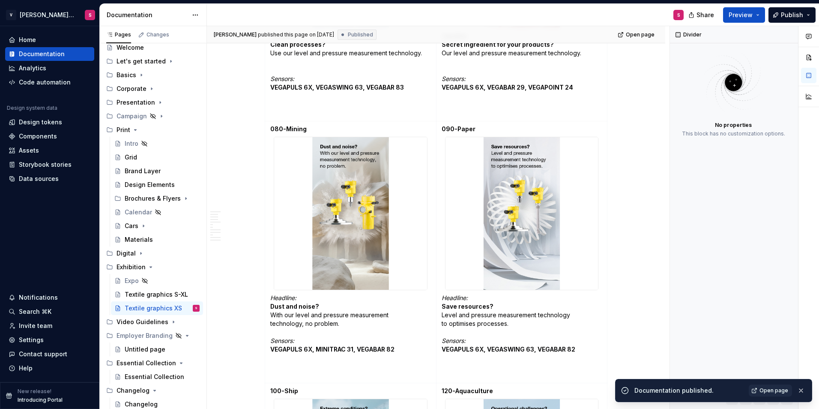
scroll to position [2406, 0]
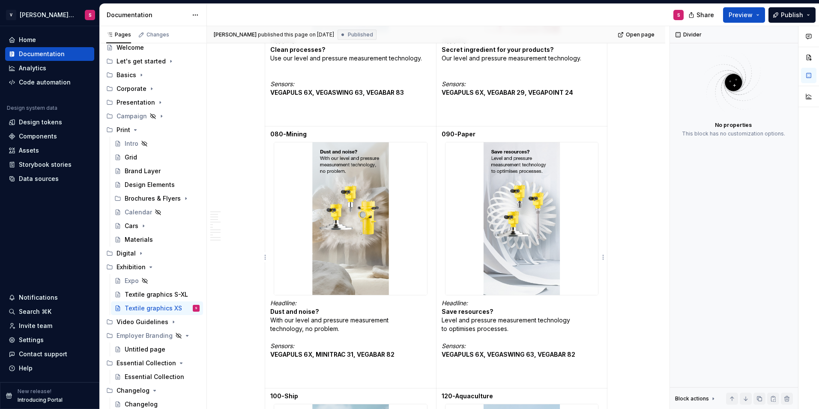
click at [474, 329] on p "Headline: Save resources? Level and pressure measurement technology to optimise…" at bounding box center [522, 342] width 161 height 86
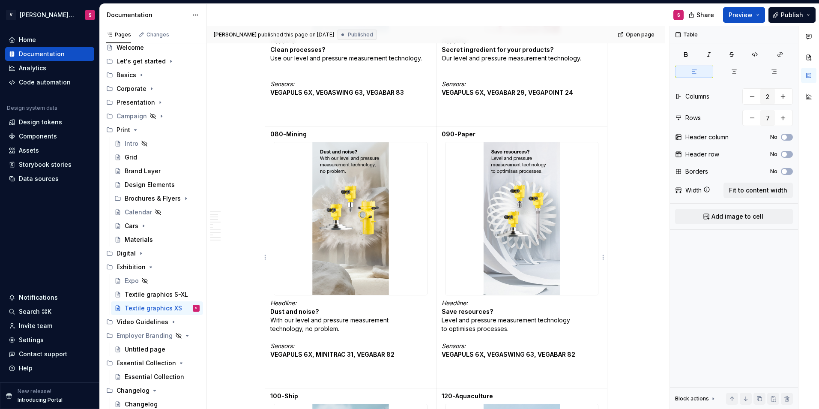
drag, startPoint x: 475, startPoint y: 326, endPoint x: 464, endPoint y: 331, distance: 11.9
click at [464, 331] on p "Headline: Save resources? Level and pressure measurement technology to optimise…" at bounding box center [522, 342] width 161 height 86
click at [475, 330] on p "Headline: Save resources? Level and pressure measurement technology to optimise…" at bounding box center [522, 342] width 161 height 86
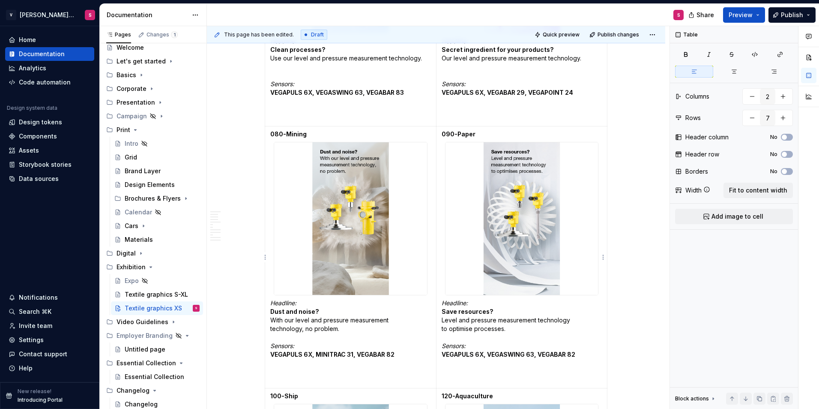
click at [508, 326] on p "Headline: Save resources? Level and pressure measurement technology to optimise…" at bounding box center [522, 342] width 161 height 86
click at [136, 293] on div "Textile graphics S-XL" at bounding box center [149, 294] width 49 height 9
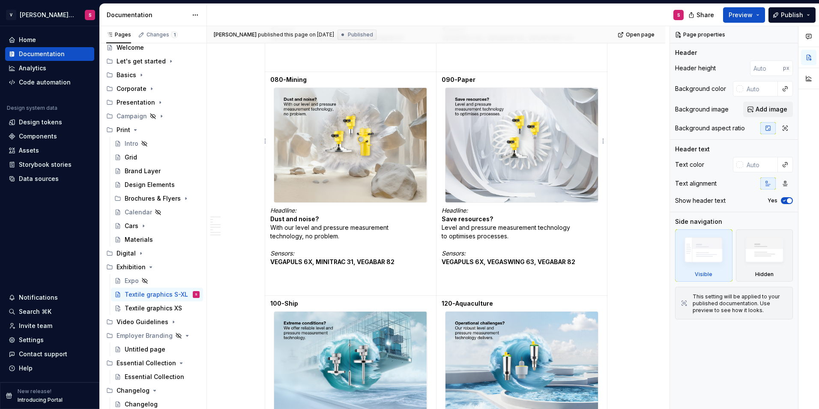
scroll to position [1585, 0]
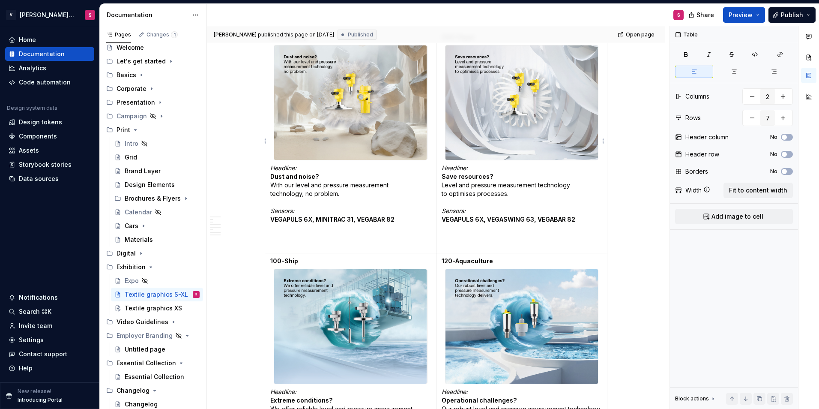
type textarea "*"
click at [474, 194] on p "Headline: Save resources? Level and pressure measurement technology to optimise…" at bounding box center [522, 207] width 161 height 86
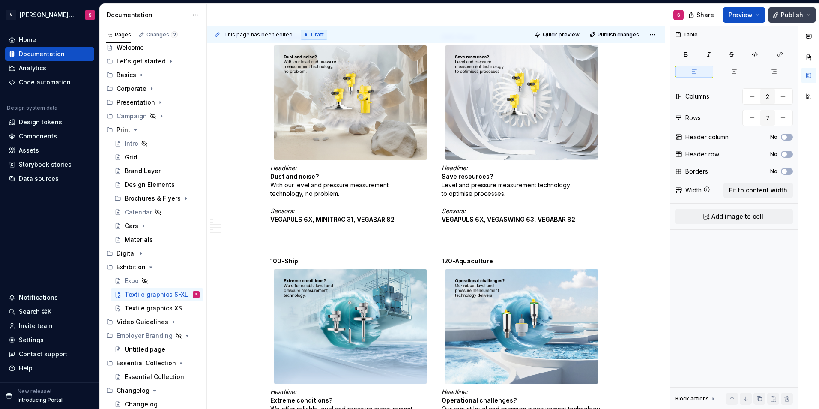
click at [789, 15] on span "Publish" at bounding box center [792, 15] width 22 height 9
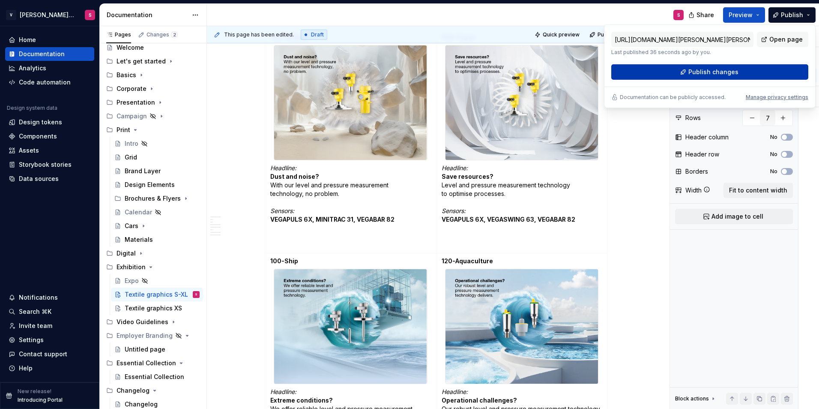
click at [702, 76] on span "Publish changes" at bounding box center [713, 72] width 50 height 9
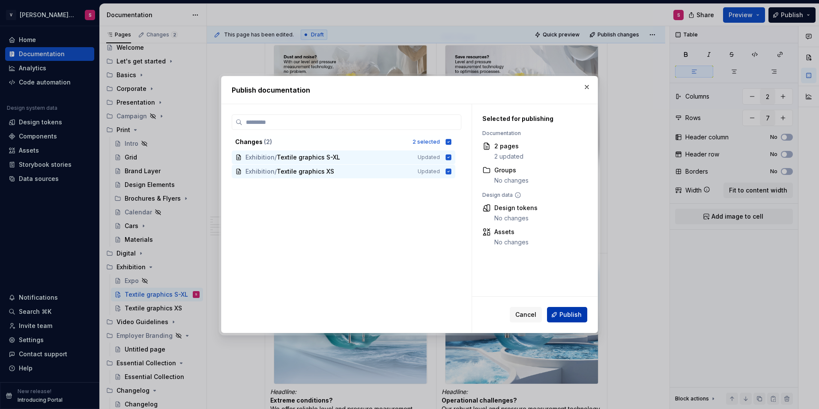
click at [559, 313] on button "Publish" at bounding box center [567, 314] width 40 height 15
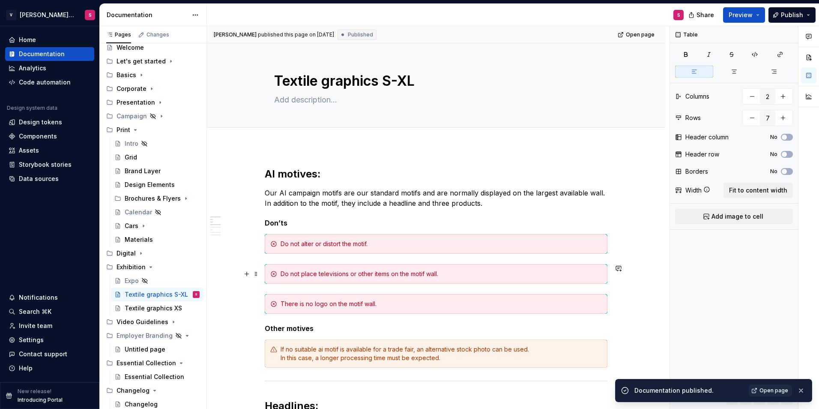
scroll to position [300, 0]
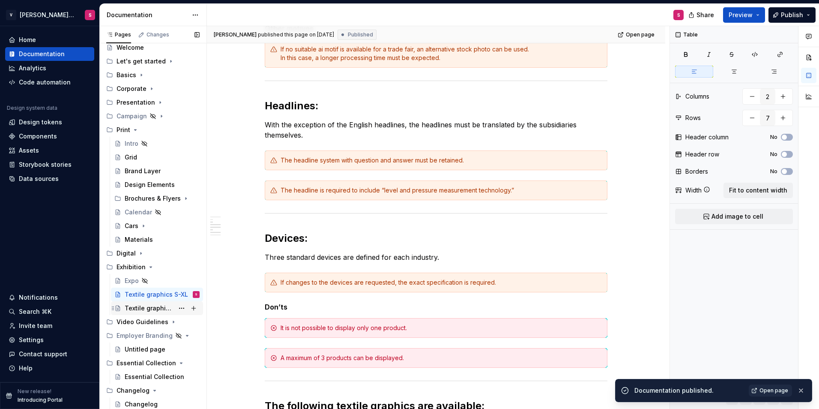
click at [143, 311] on div "Textile graphics XS" at bounding box center [149, 308] width 49 height 9
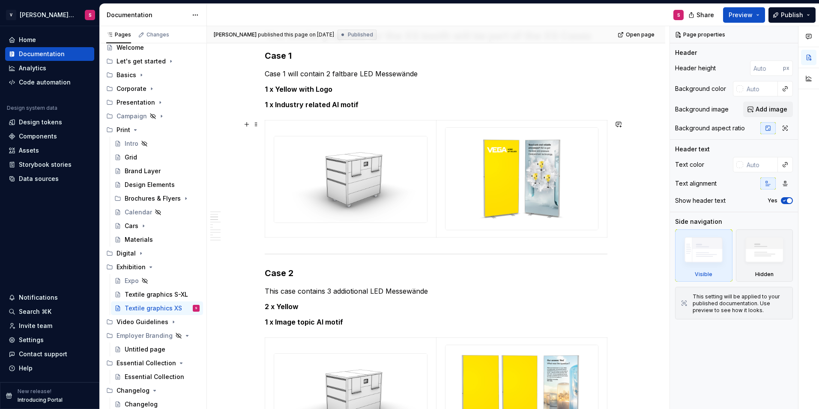
scroll to position [257, 0]
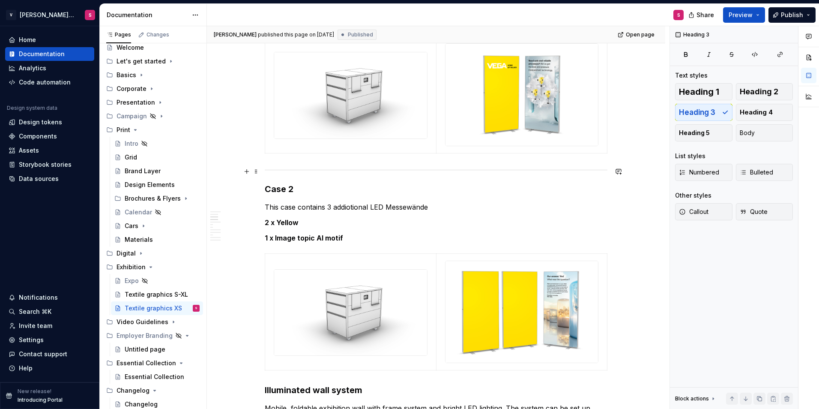
click at [254, 171] on span at bounding box center [256, 171] width 7 height 12
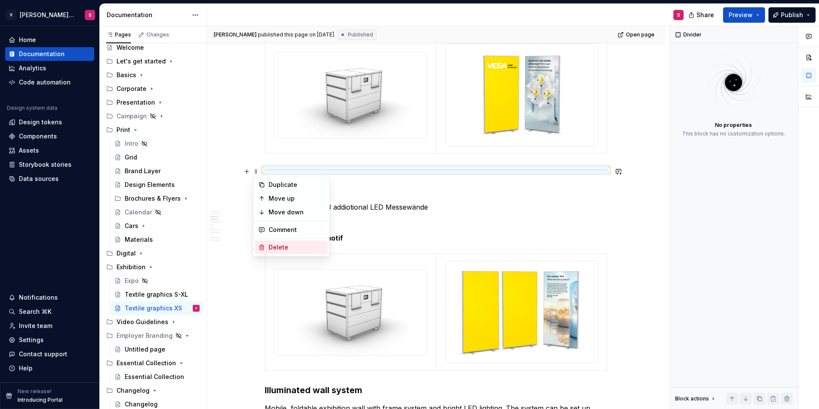
click at [266, 245] on div "Delete" at bounding box center [291, 247] width 73 height 14
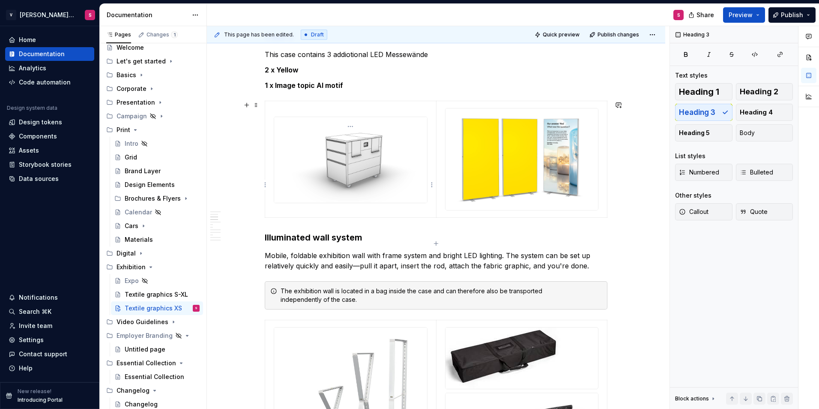
scroll to position [300, 0]
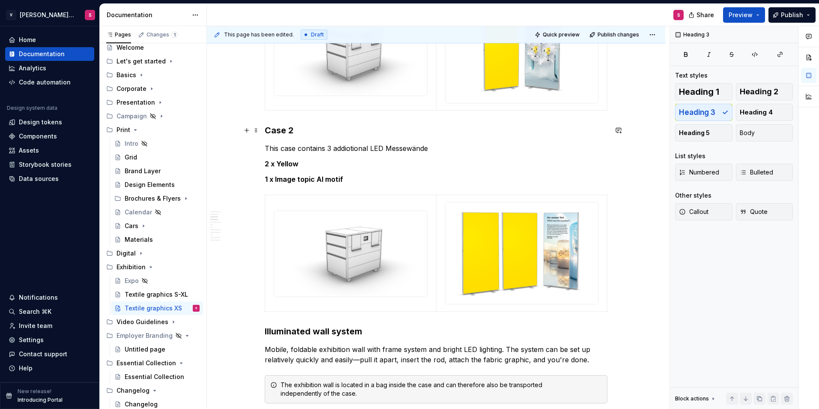
click at [266, 132] on h3 "Case 2" at bounding box center [436, 130] width 343 height 12
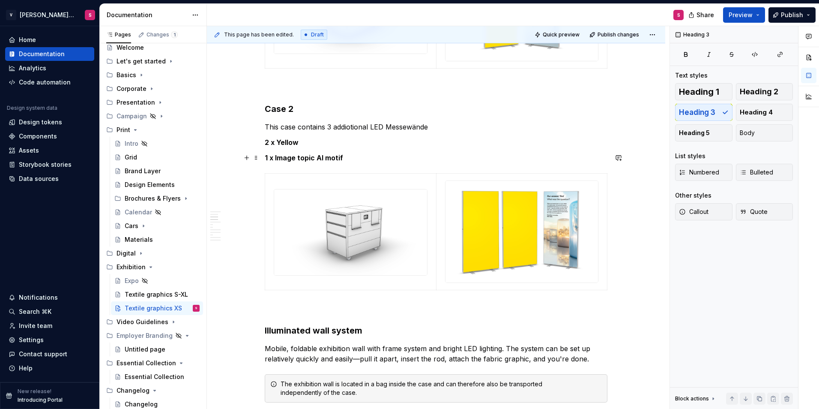
scroll to position [386, 0]
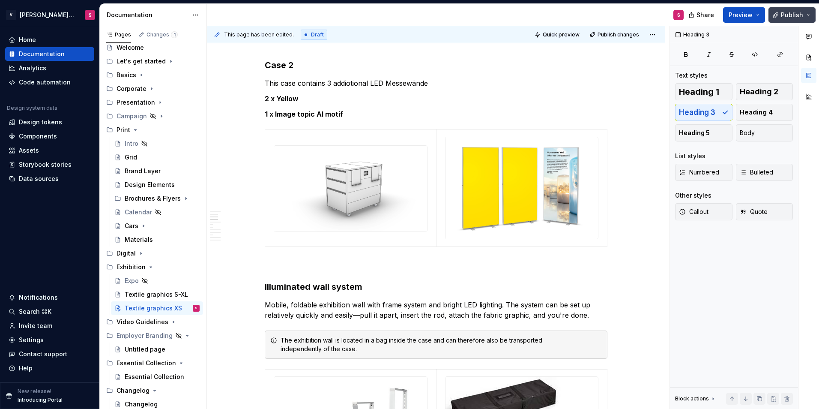
click at [783, 14] on span "Publish" at bounding box center [792, 15] width 22 height 9
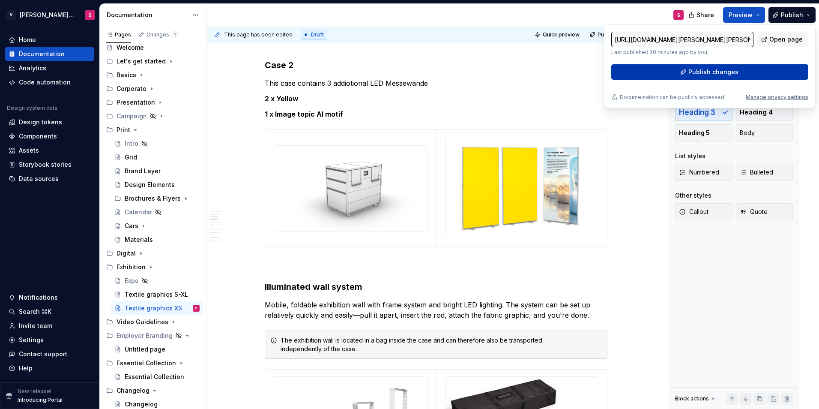
drag, startPoint x: 783, startPoint y: 14, endPoint x: 716, endPoint y: 72, distance: 88.4
click at [716, 72] on span "Publish changes" at bounding box center [713, 72] width 50 height 9
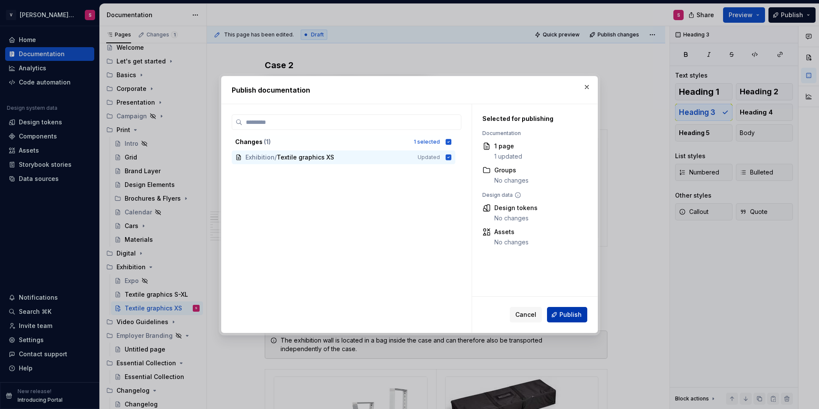
click at [559, 317] on button "Publish" at bounding box center [567, 314] width 40 height 15
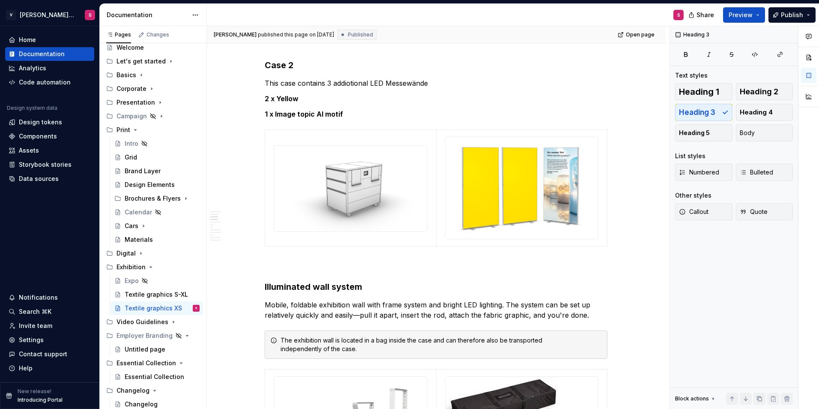
type textarea "*"
